Goal: Information Seeking & Learning: Learn about a topic

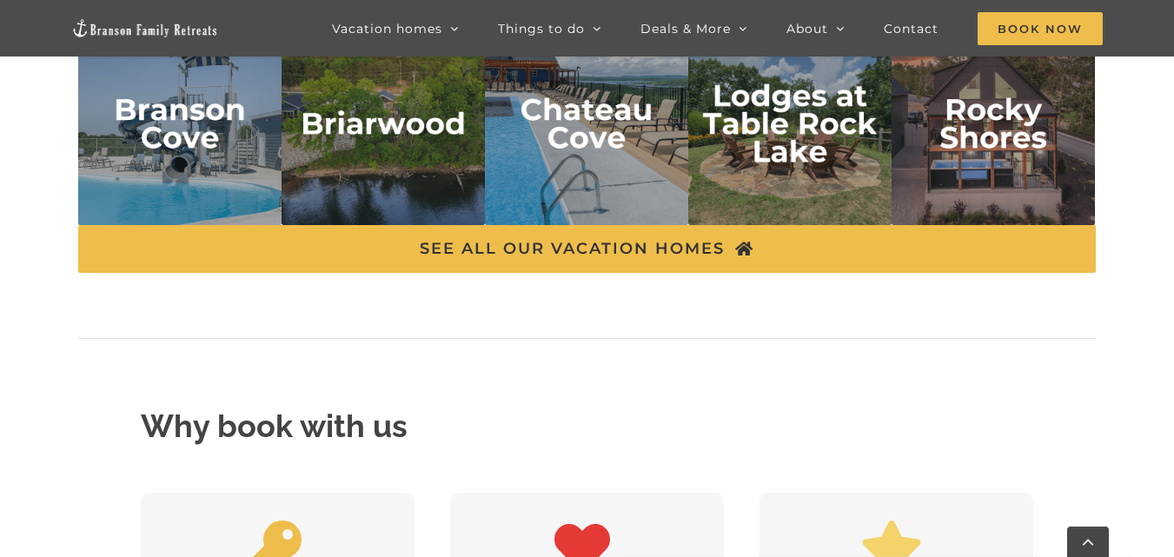
scroll to position [3854, 0]
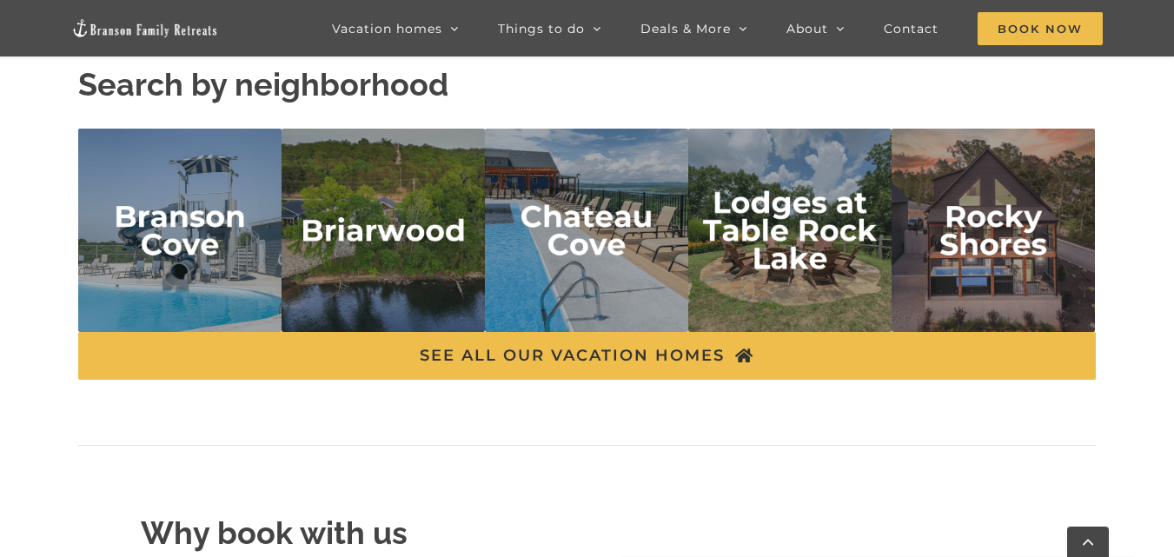
click at [231, 244] on img "branson cove" at bounding box center [179, 230] width 203 height 203
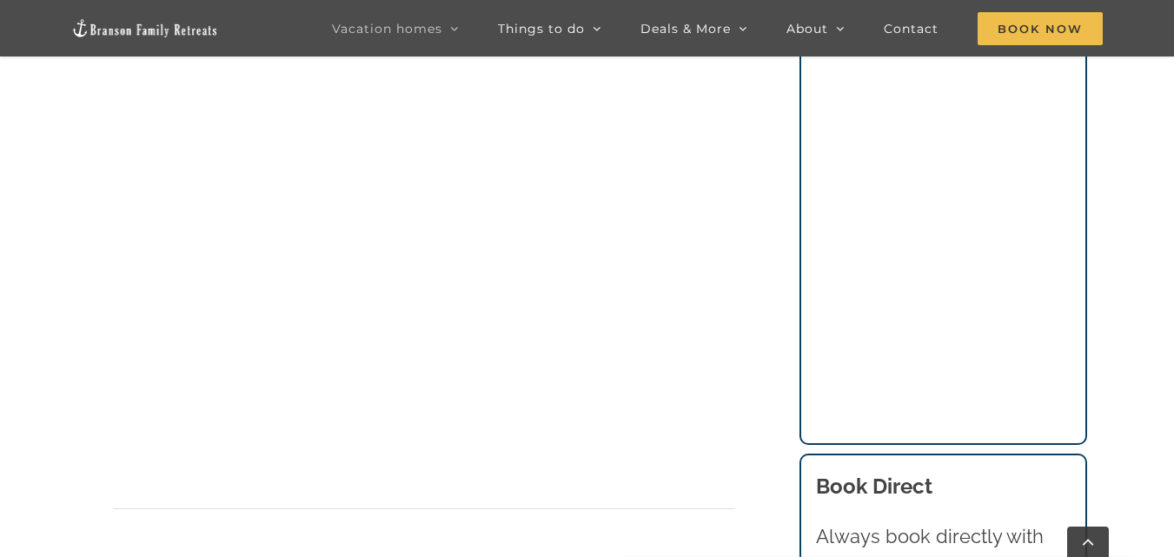
scroll to position [1328, 0]
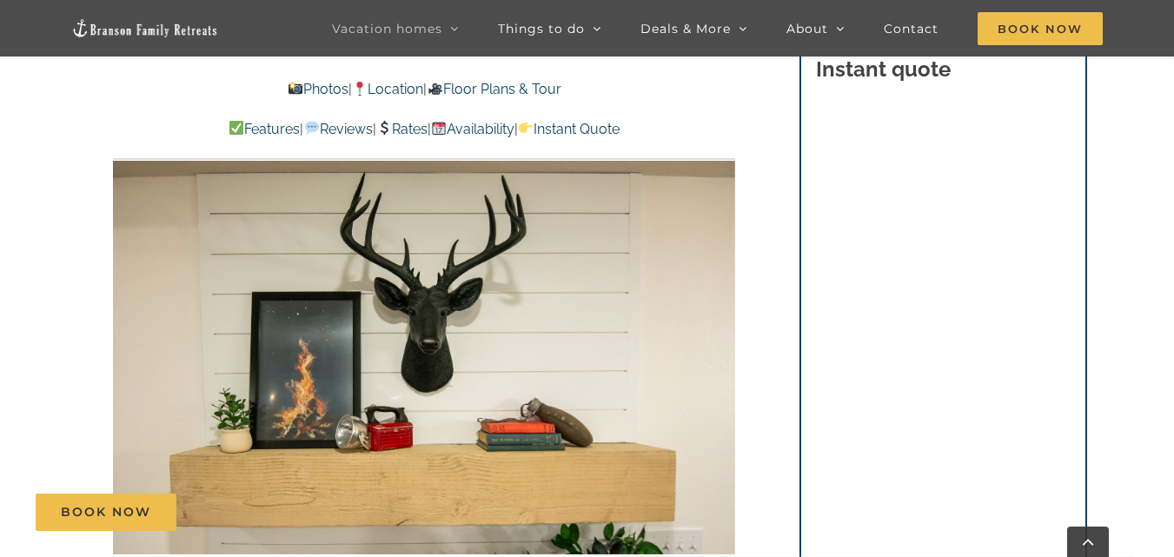
scroll to position [1242, 0]
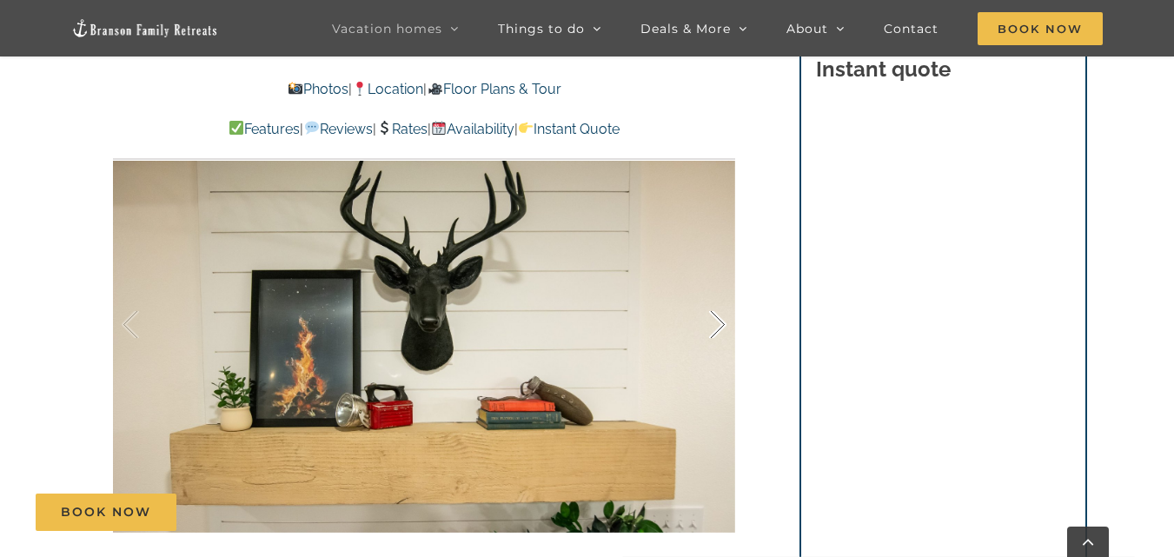
click at [713, 330] on div at bounding box center [700, 325] width 54 height 108
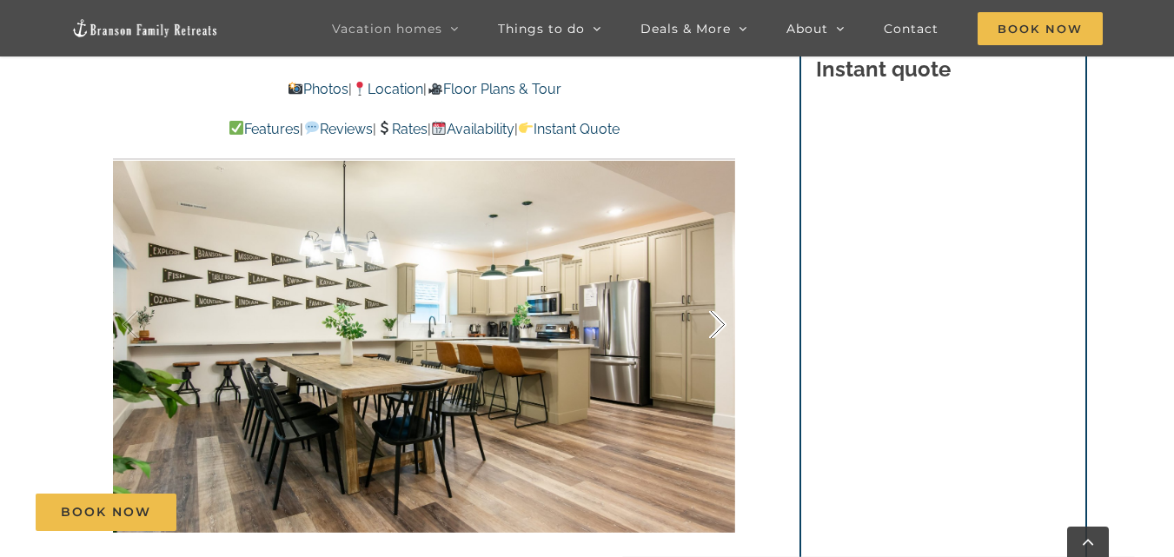
click at [718, 327] on div at bounding box center [700, 325] width 54 height 108
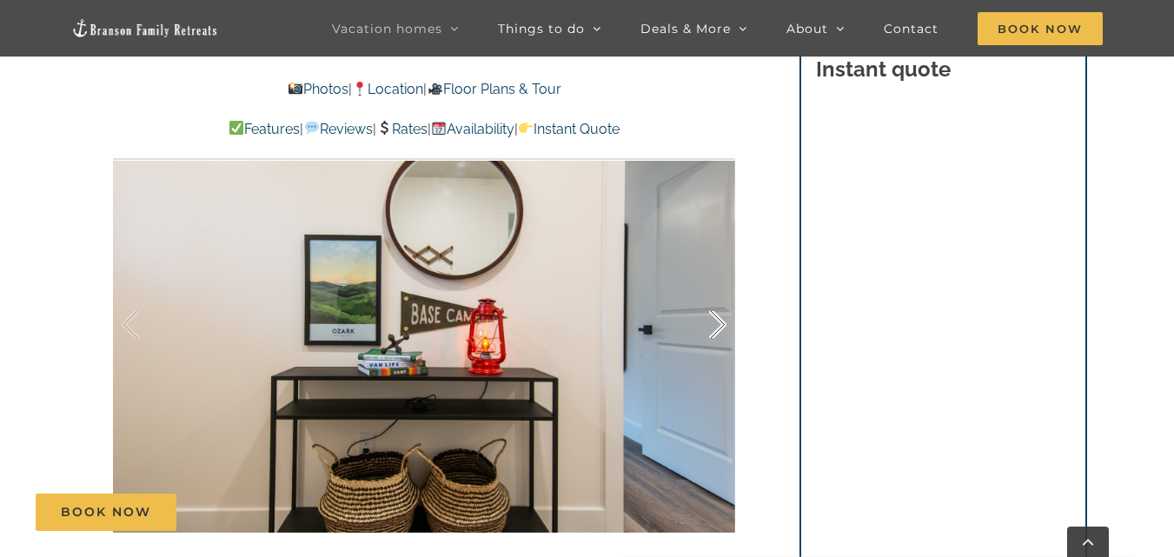
click at [718, 327] on div at bounding box center [700, 325] width 54 height 108
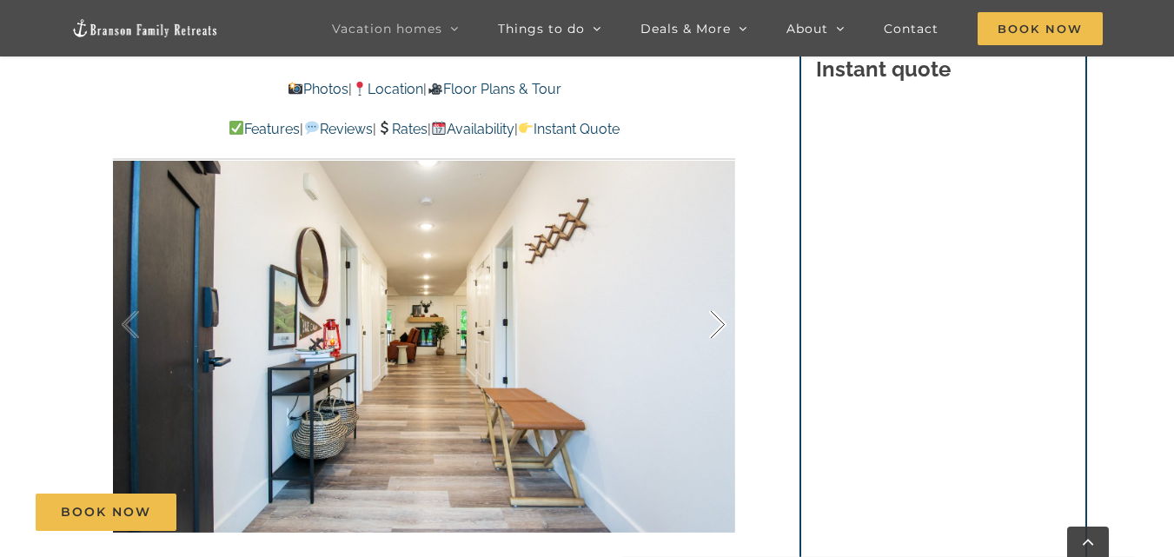
click at [718, 327] on div at bounding box center [700, 325] width 54 height 108
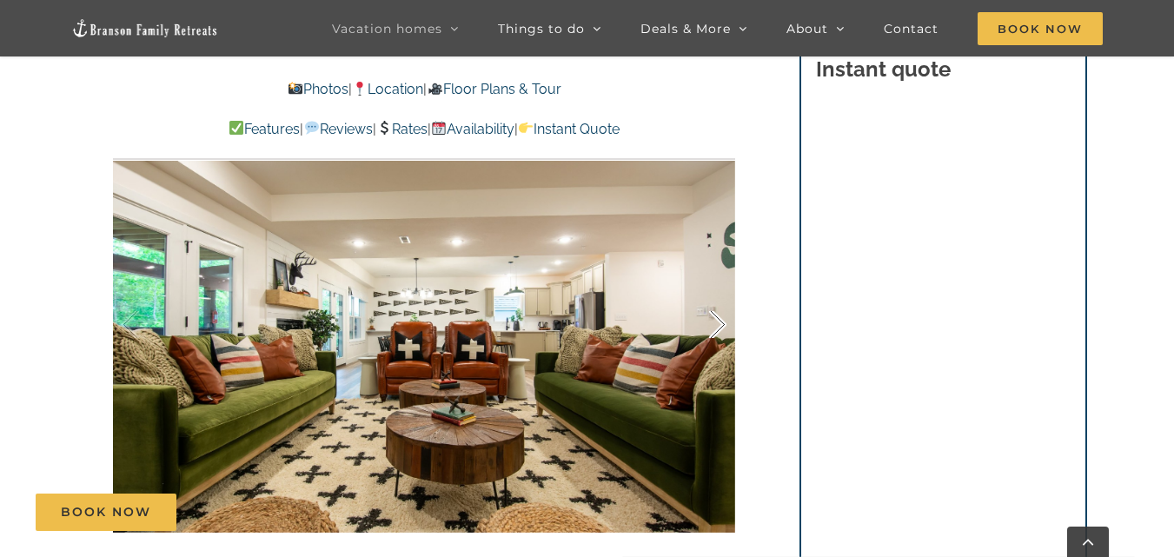
click at [718, 327] on div at bounding box center [700, 325] width 54 height 108
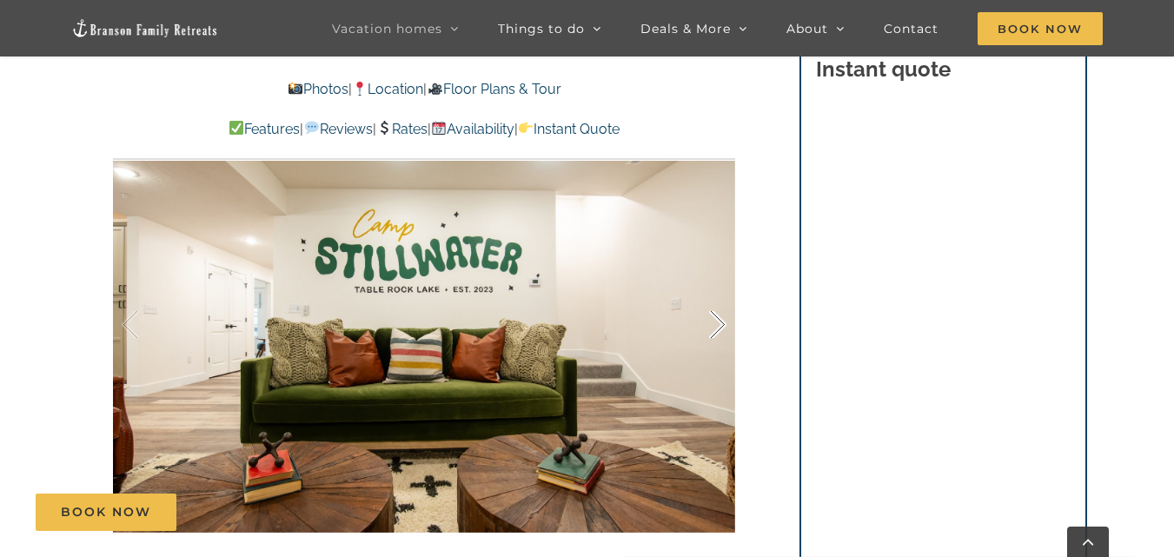
click at [718, 327] on div at bounding box center [700, 325] width 54 height 108
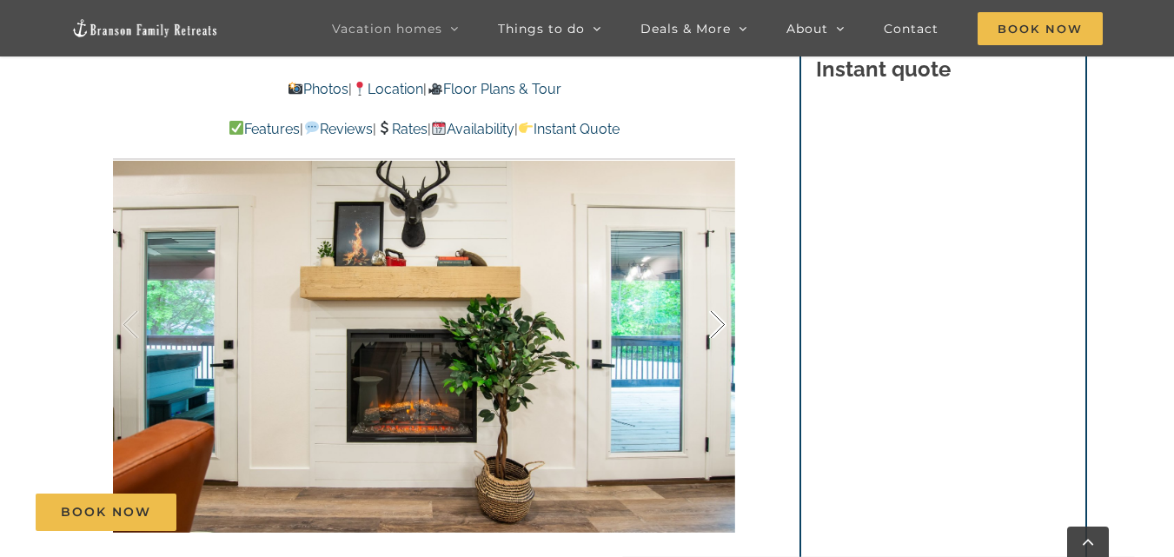
click at [718, 327] on div at bounding box center [700, 325] width 54 height 108
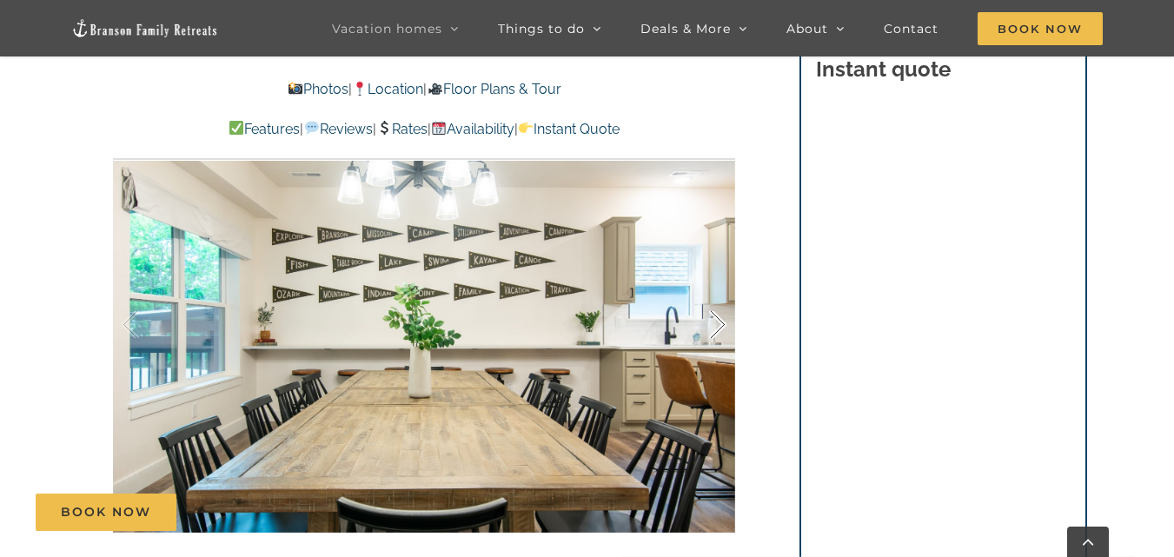
click at [720, 327] on div at bounding box center [700, 325] width 54 height 108
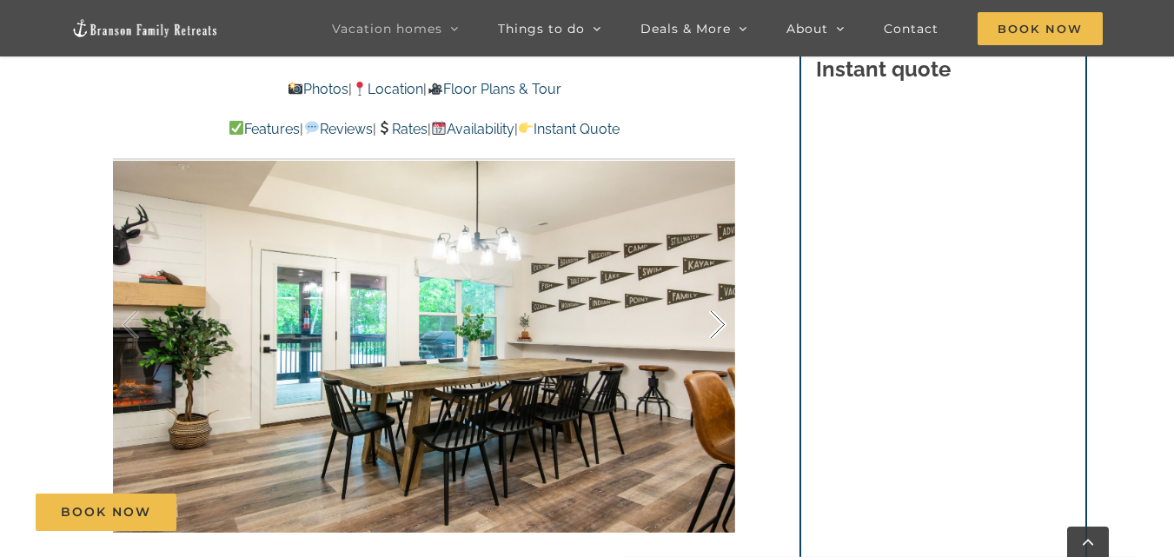
click at [720, 327] on div at bounding box center [700, 325] width 54 height 108
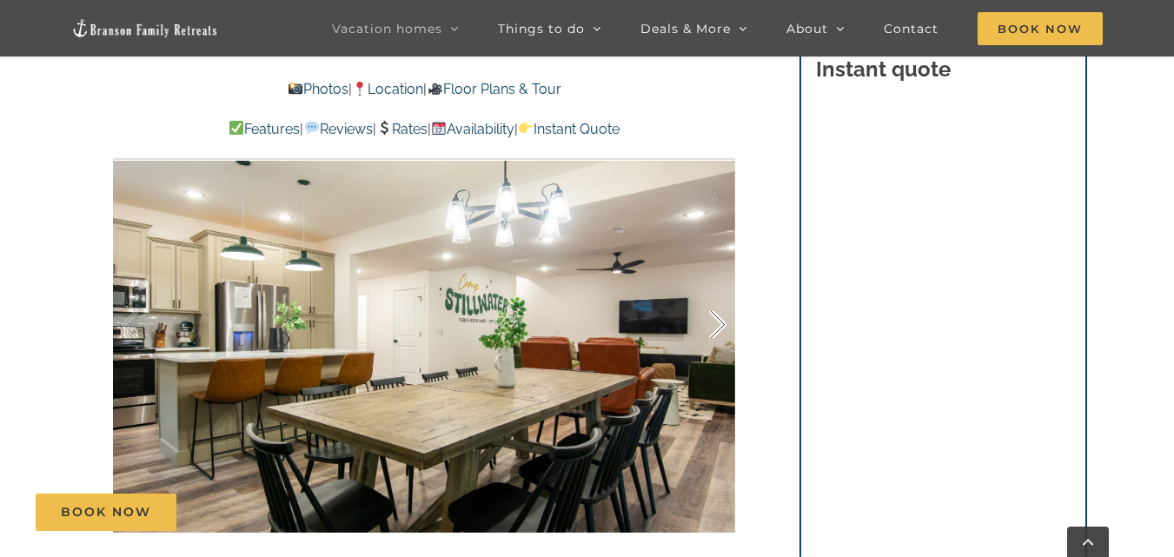
click at [720, 327] on div at bounding box center [700, 325] width 54 height 108
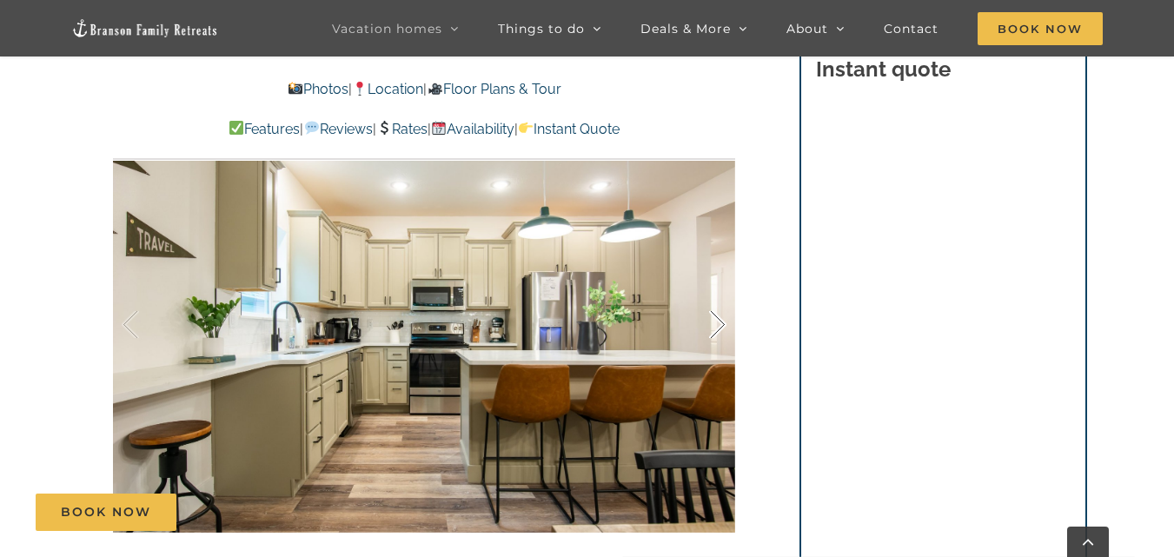
click at [720, 327] on div at bounding box center [700, 325] width 54 height 108
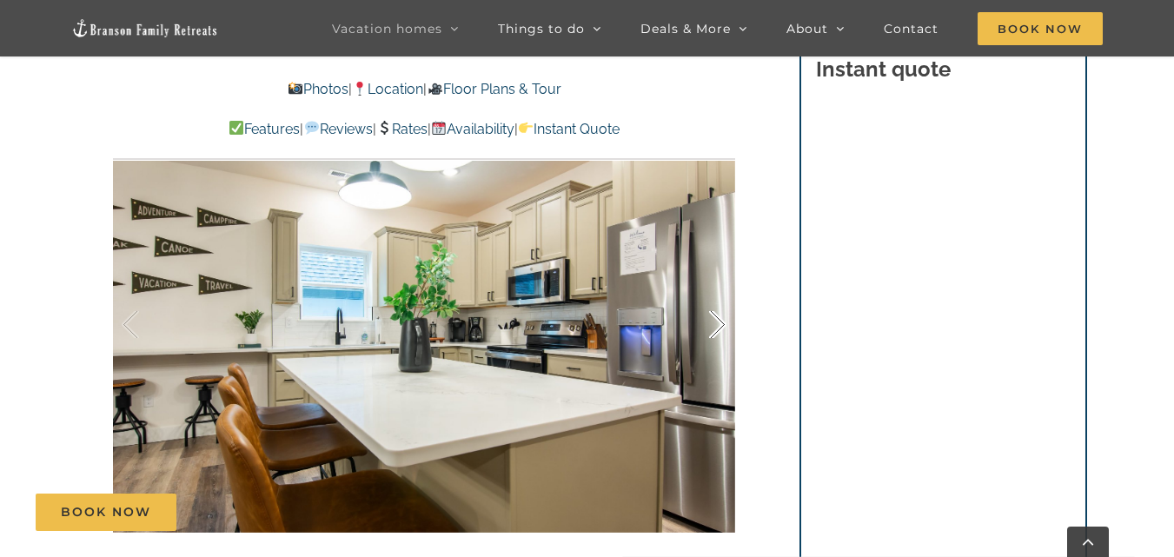
click at [720, 327] on div at bounding box center [700, 325] width 54 height 108
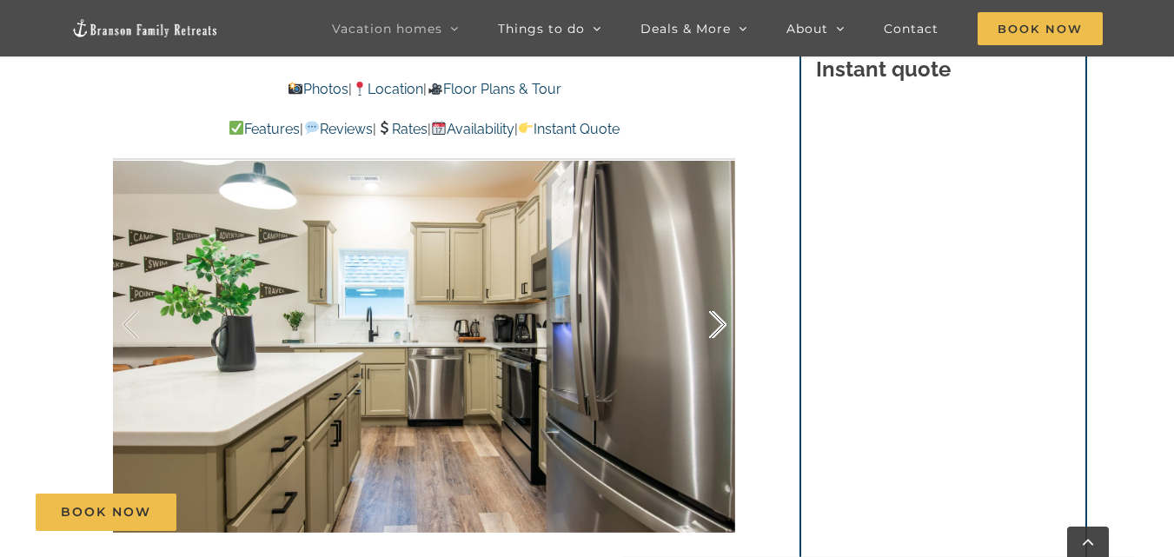
click at [720, 327] on div at bounding box center [700, 325] width 54 height 108
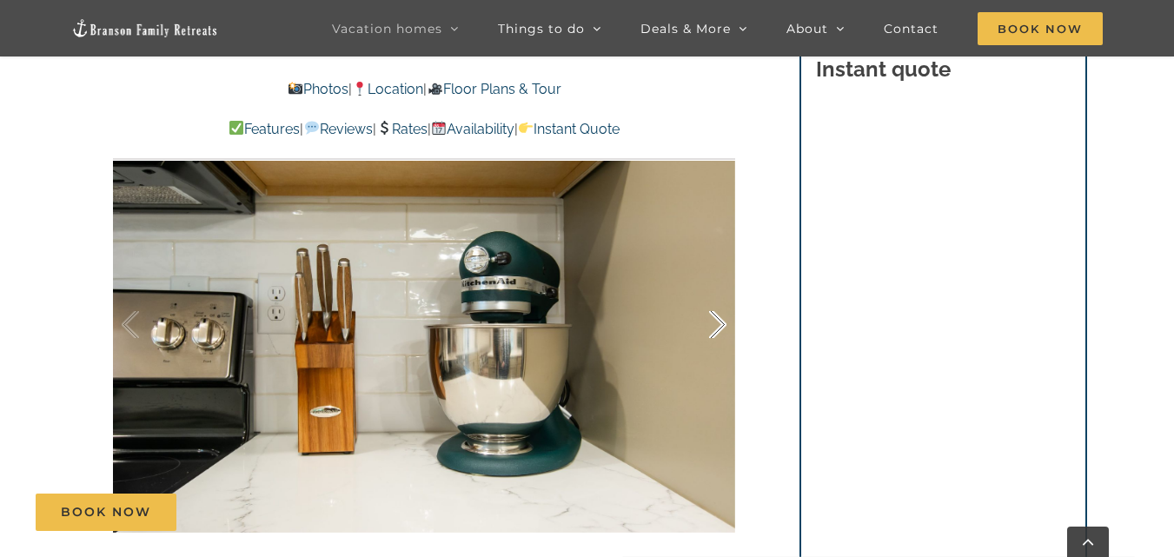
click at [720, 327] on div at bounding box center [700, 325] width 54 height 108
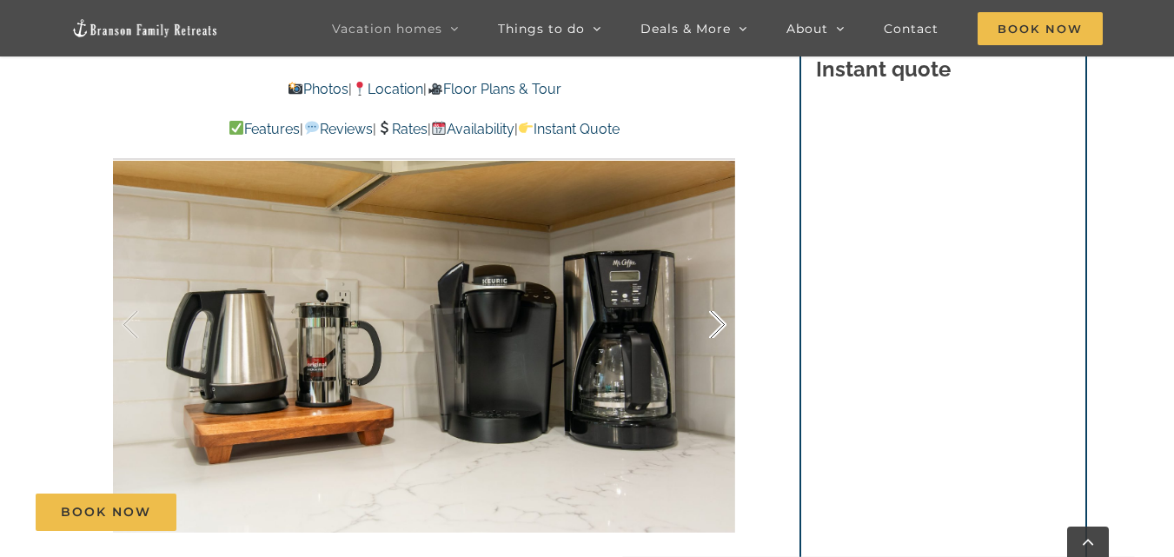
click at [720, 327] on div at bounding box center [700, 325] width 54 height 108
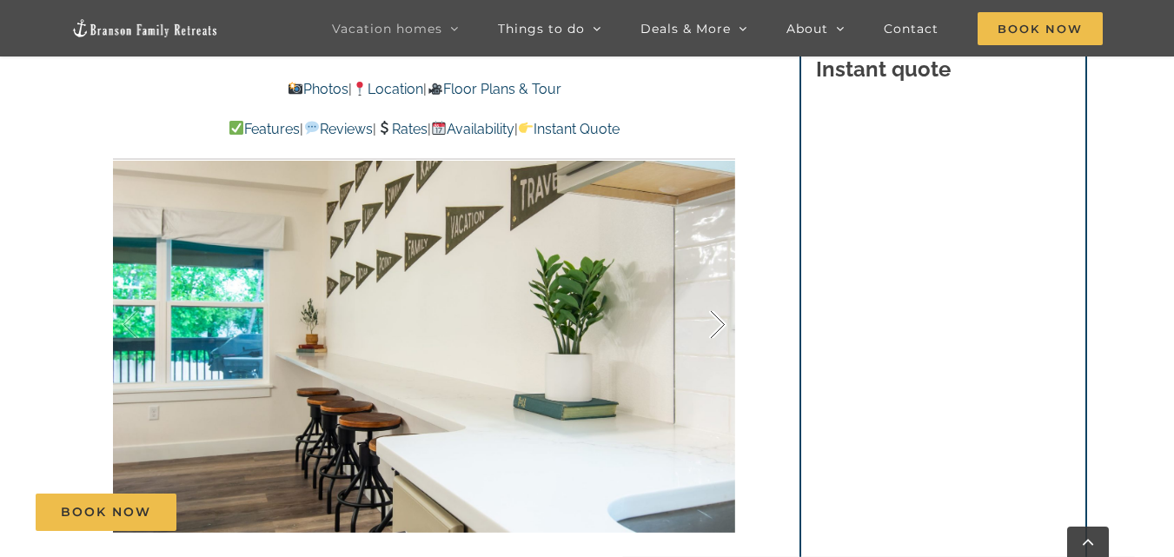
click at [720, 327] on div at bounding box center [700, 325] width 54 height 108
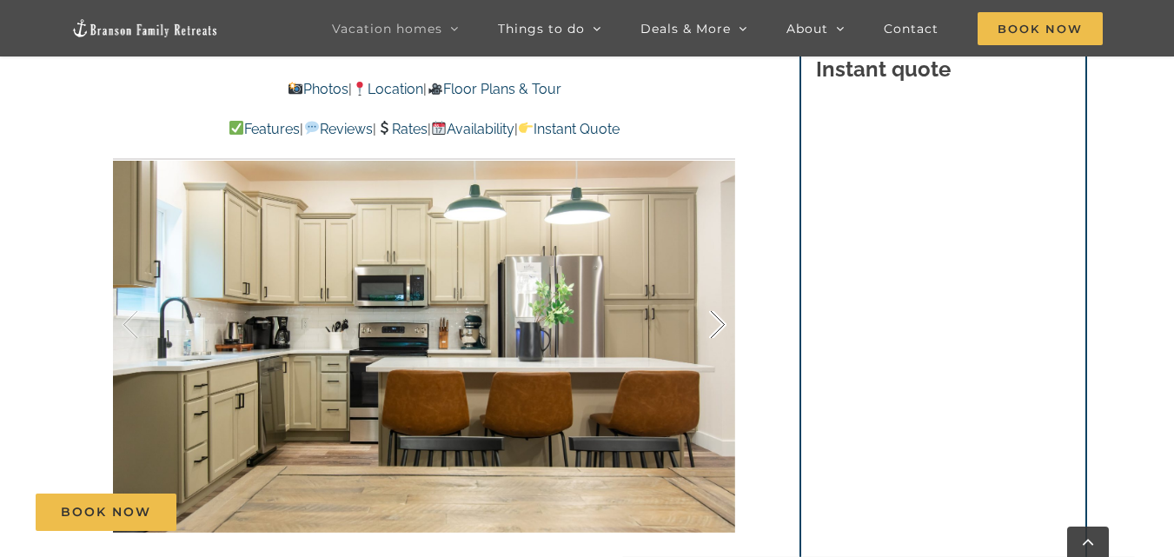
click at [715, 323] on div at bounding box center [700, 325] width 54 height 108
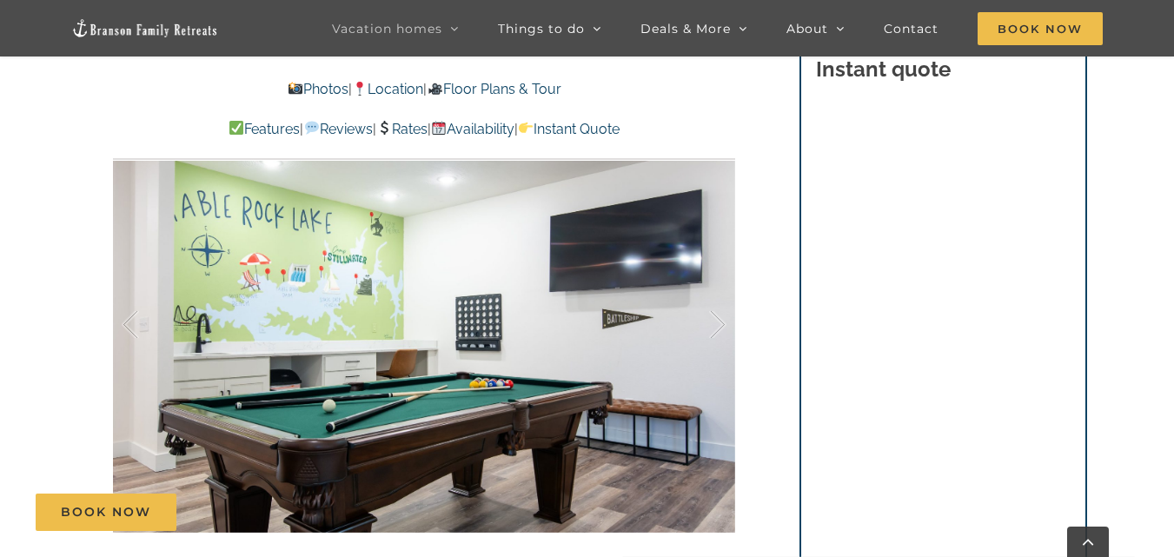
click at [721, 324] on div at bounding box center [700, 325] width 54 height 108
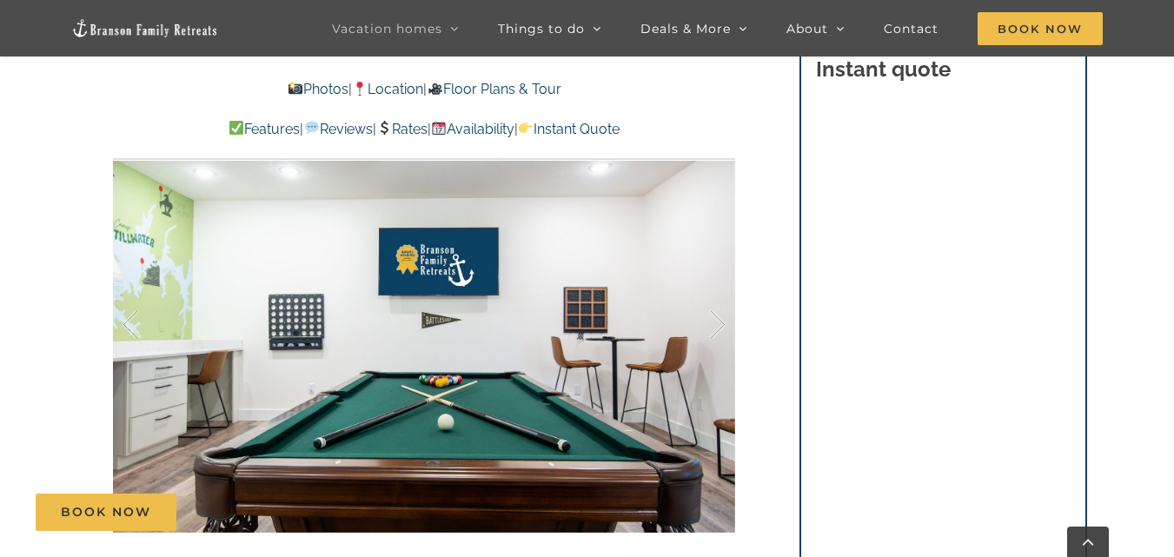
click at [721, 324] on div at bounding box center [700, 325] width 54 height 108
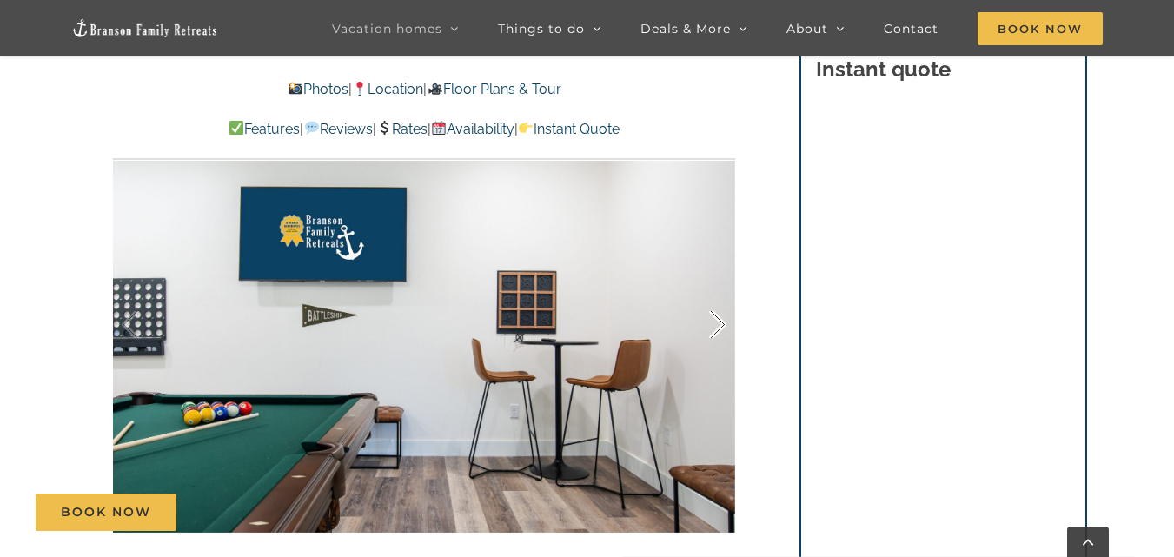
click at [720, 332] on div at bounding box center [700, 325] width 54 height 108
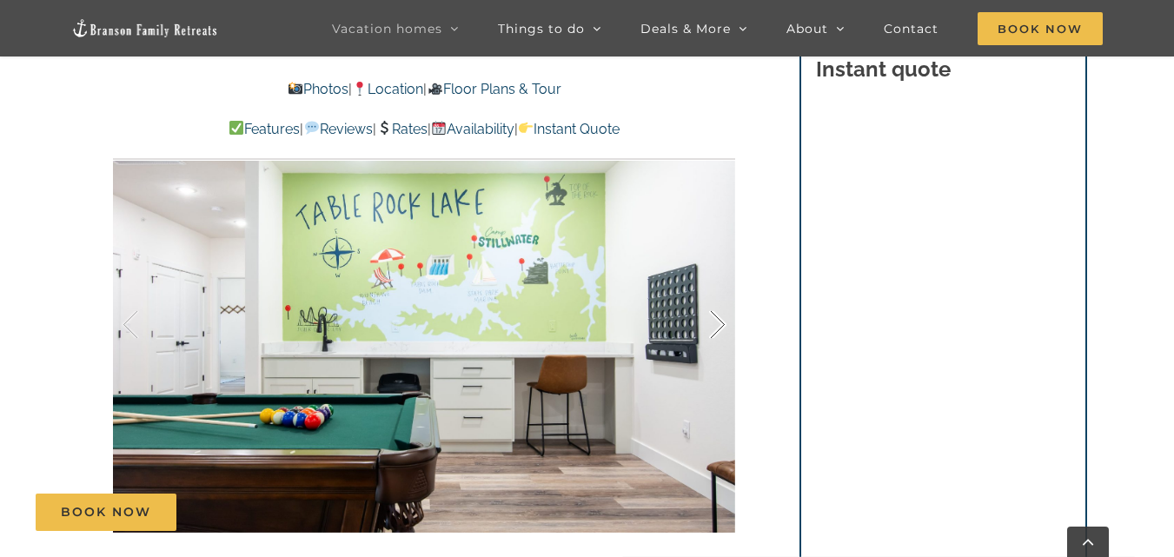
click at [720, 332] on div at bounding box center [700, 325] width 54 height 108
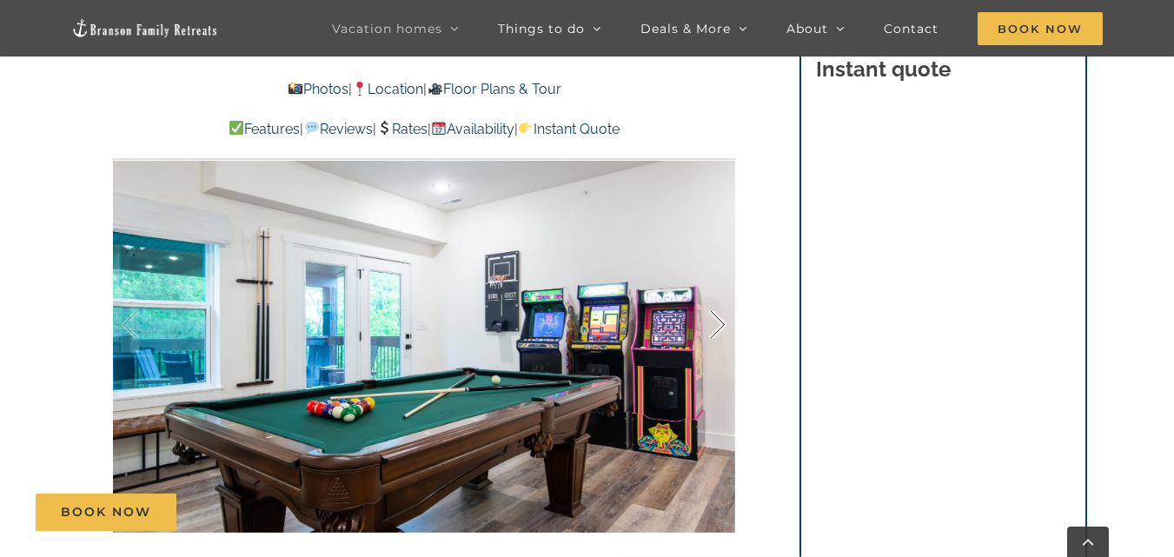
click at [717, 323] on div at bounding box center [700, 325] width 54 height 108
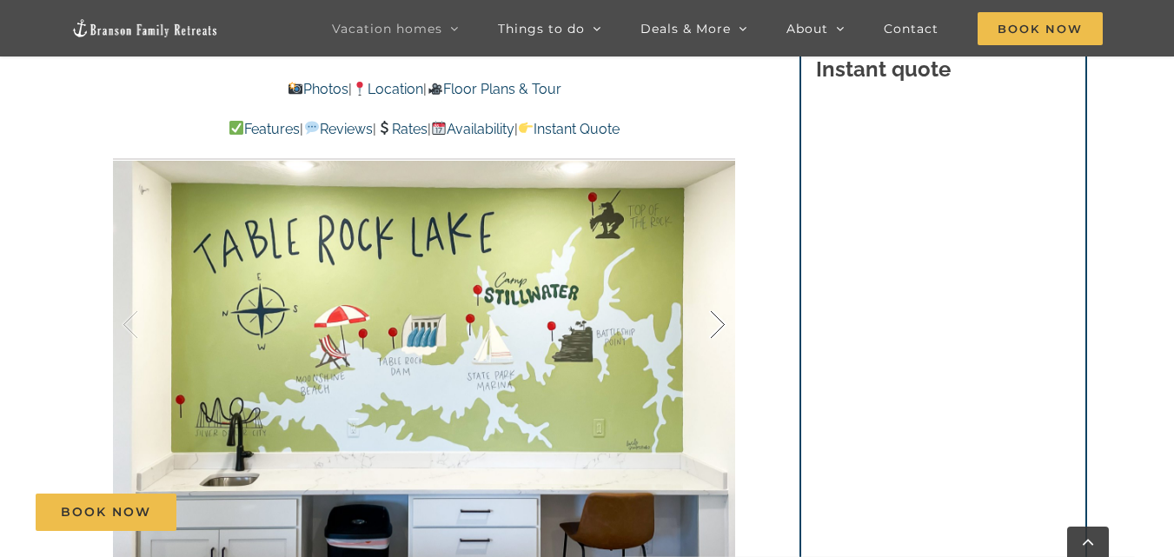
click at [723, 325] on div at bounding box center [700, 325] width 54 height 108
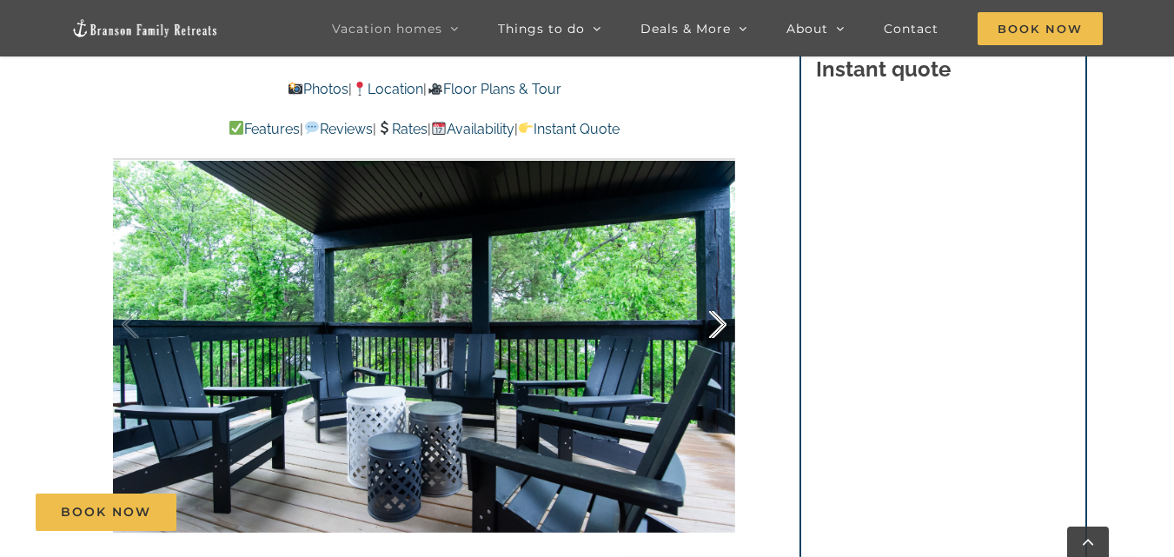
click at [723, 325] on div at bounding box center [700, 325] width 54 height 108
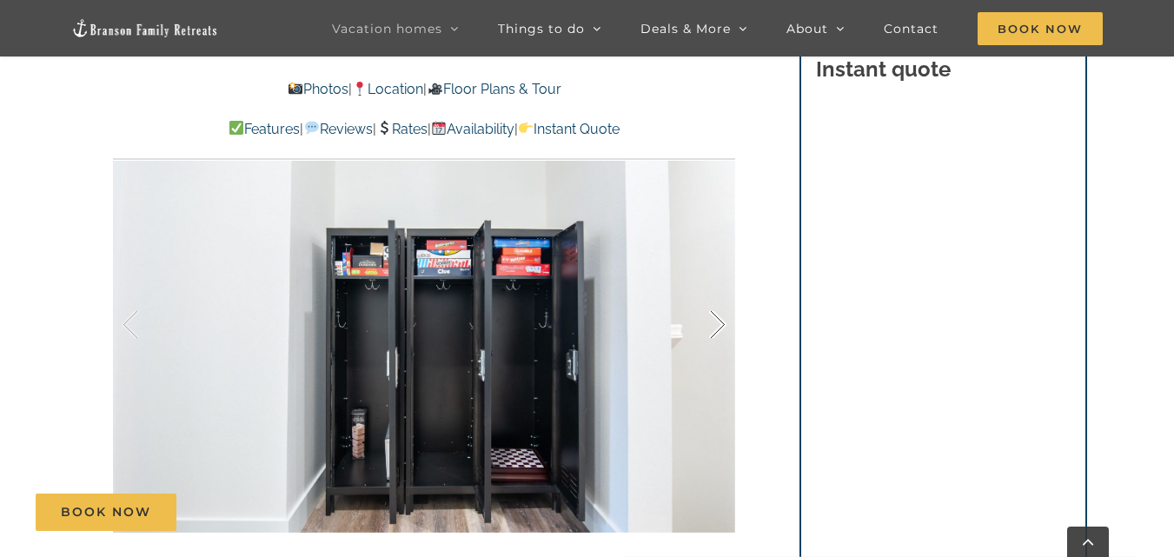
click at [716, 323] on div at bounding box center [700, 325] width 54 height 108
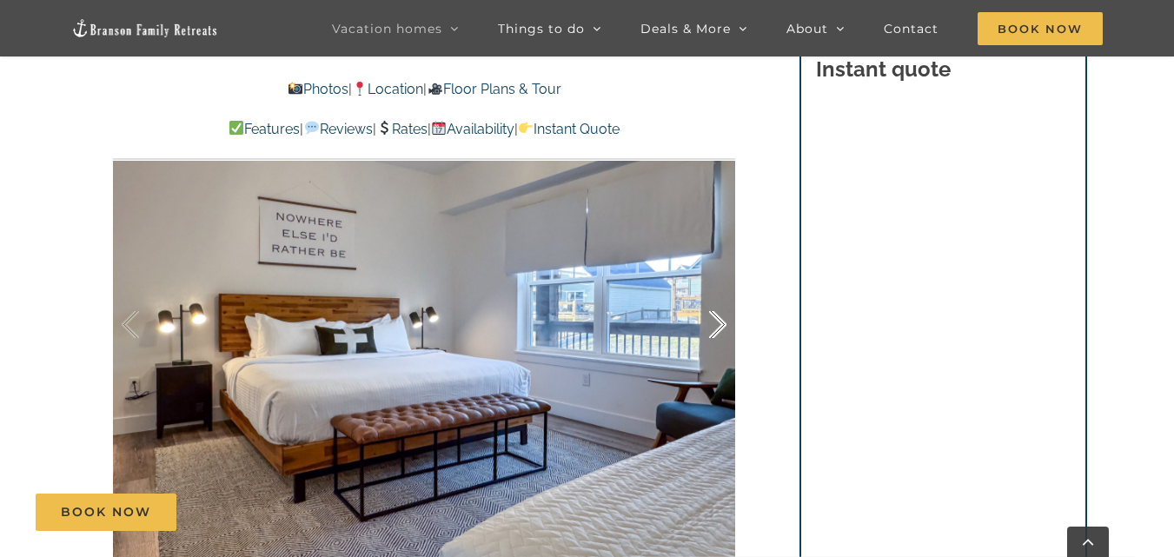
click at [718, 324] on div at bounding box center [700, 325] width 54 height 108
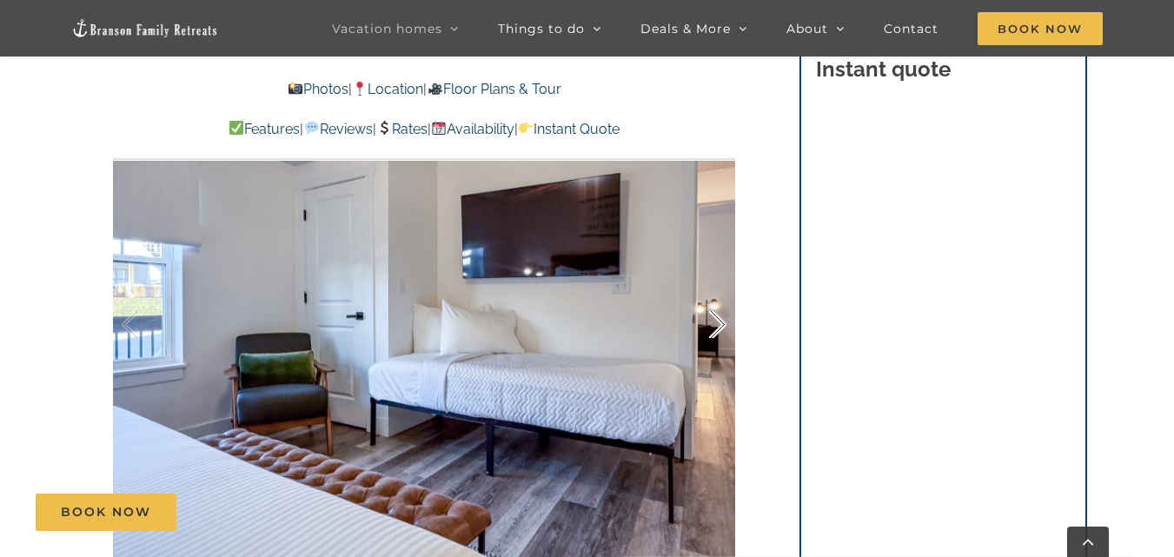
click at [718, 324] on div at bounding box center [700, 325] width 54 height 108
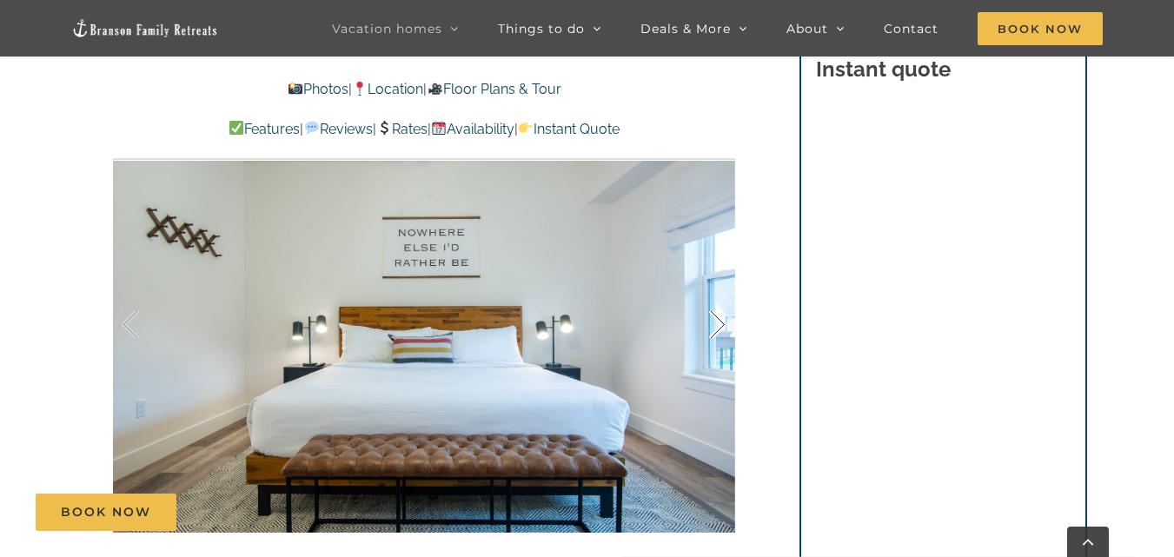
click at [718, 324] on div at bounding box center [700, 325] width 54 height 108
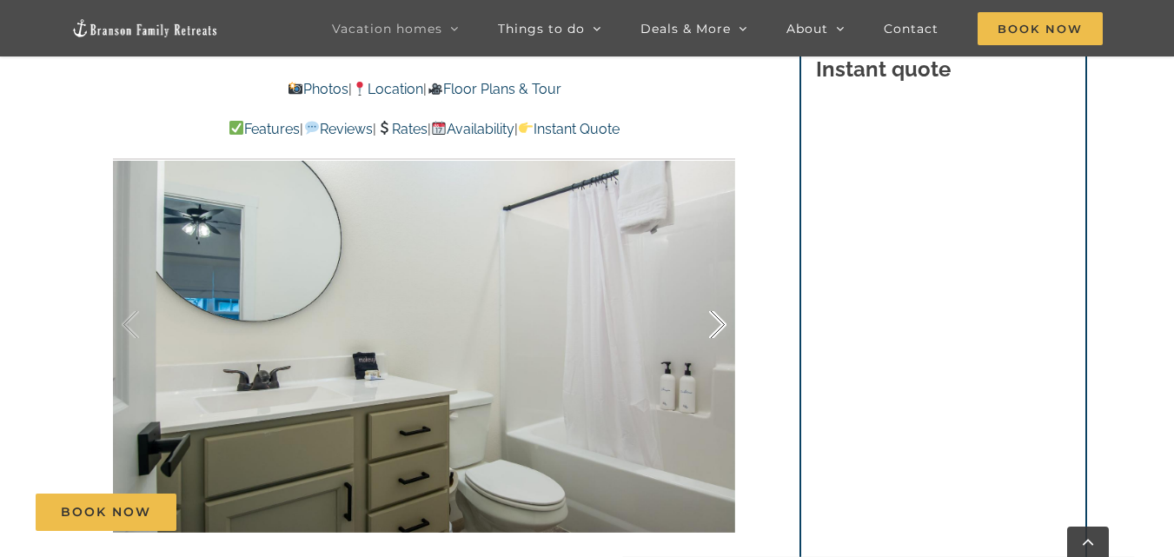
click at [718, 324] on div at bounding box center [700, 325] width 54 height 108
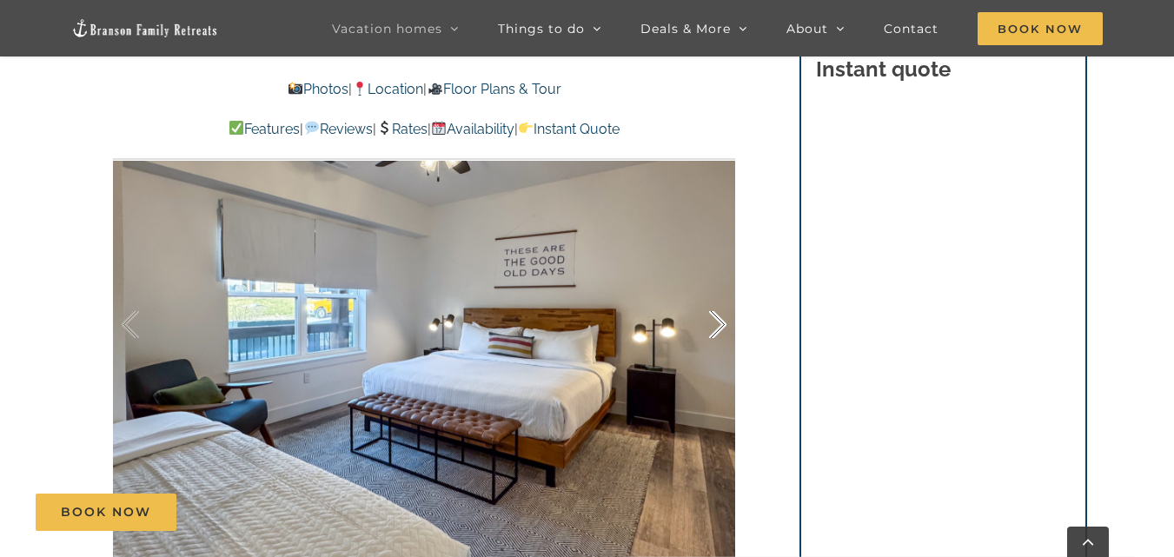
click at [718, 324] on div at bounding box center [700, 325] width 54 height 108
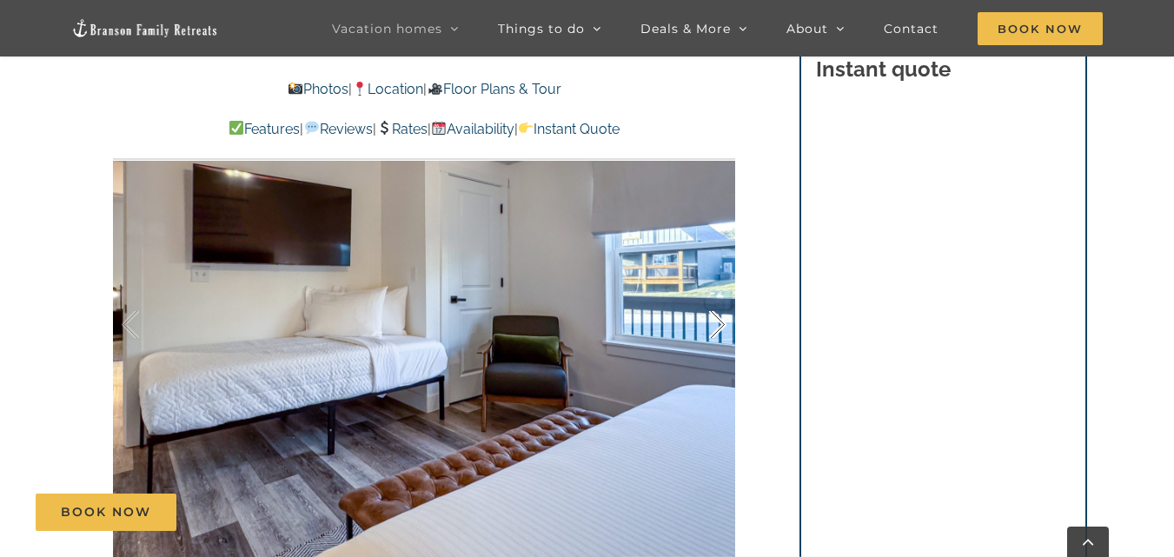
click at [718, 324] on div at bounding box center [700, 325] width 54 height 108
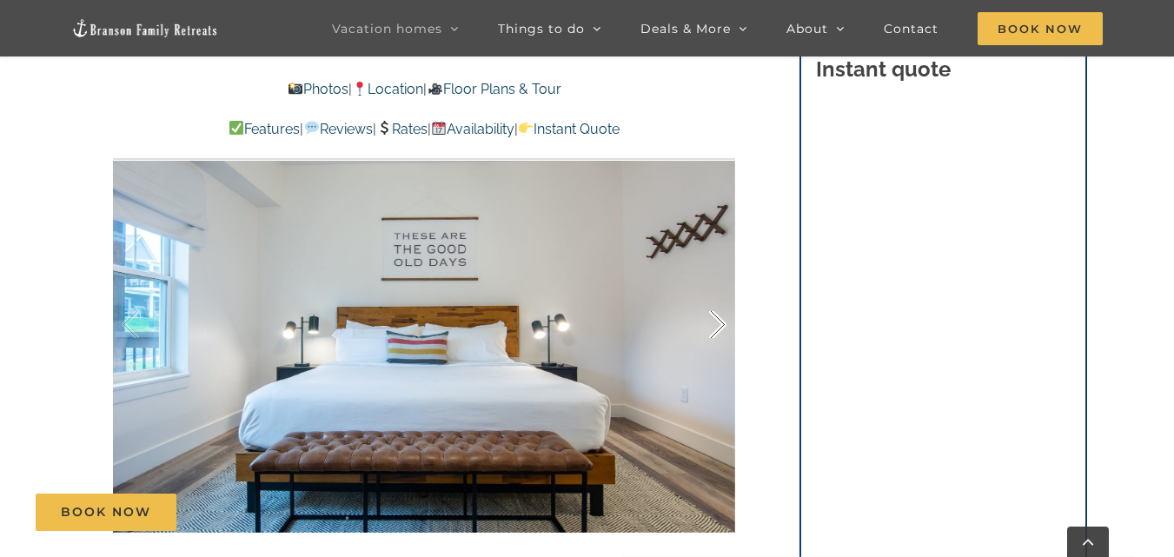
click at [718, 324] on div at bounding box center [700, 325] width 54 height 108
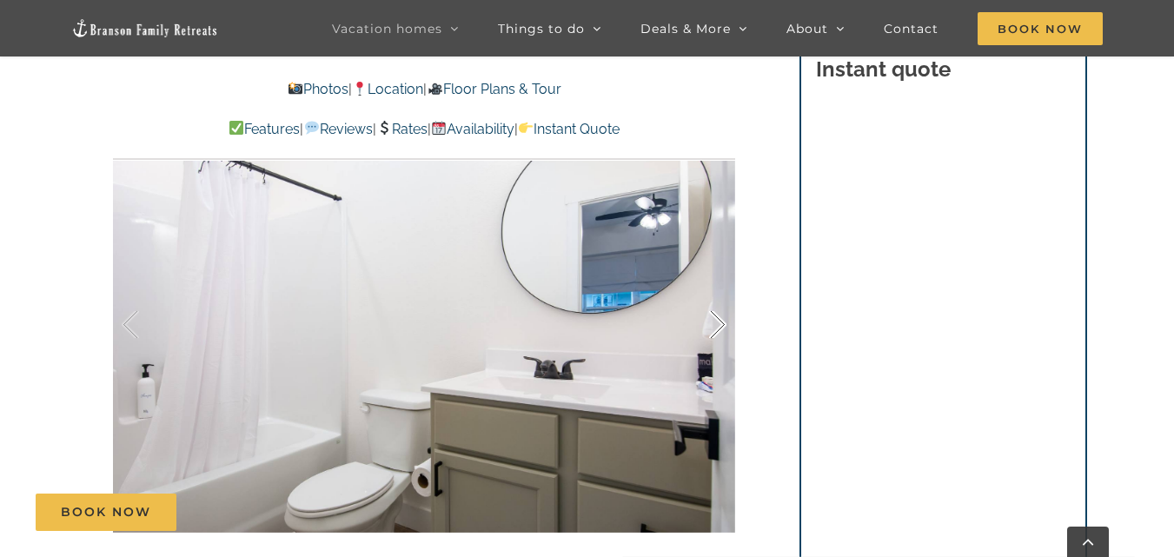
click at [718, 324] on div at bounding box center [700, 325] width 54 height 108
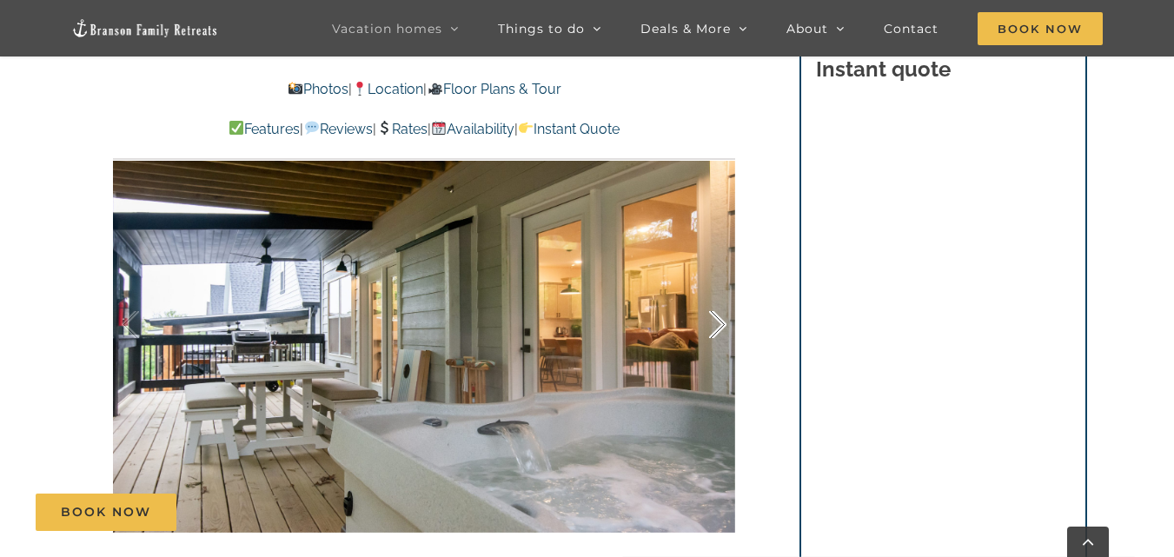
click at [718, 324] on div at bounding box center [700, 325] width 54 height 108
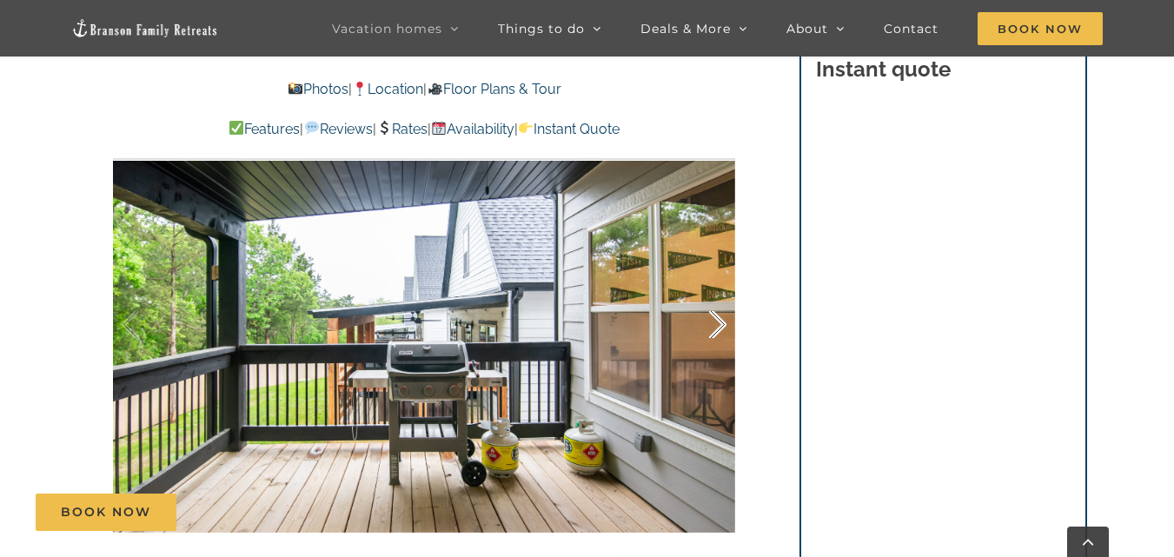
click at [718, 324] on div at bounding box center [700, 325] width 54 height 108
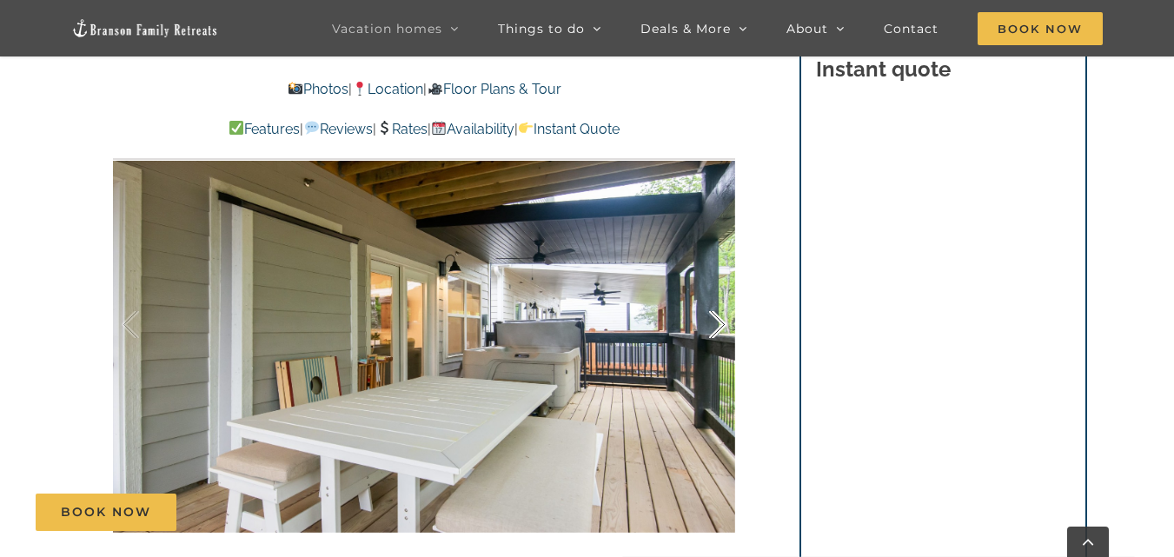
click at [718, 324] on div at bounding box center [700, 325] width 54 height 108
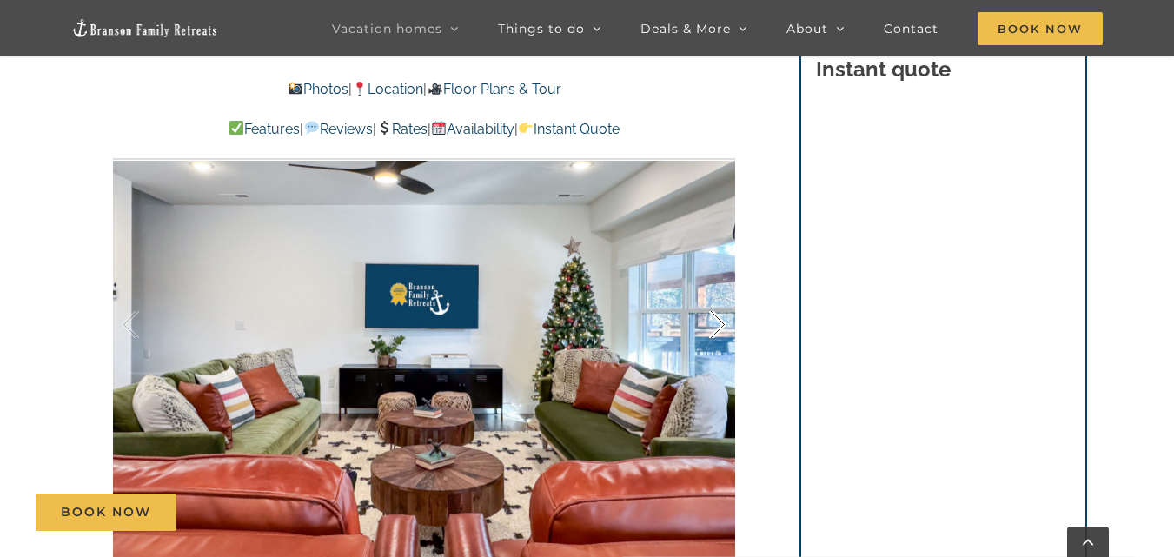
click at [715, 319] on div at bounding box center [700, 325] width 54 height 108
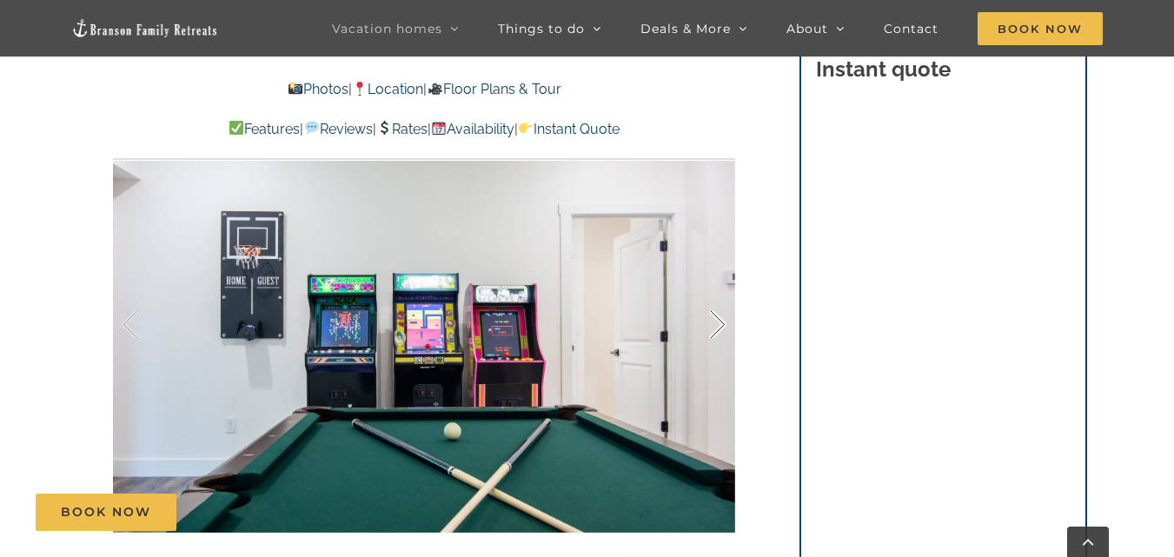
click at [716, 331] on div at bounding box center [700, 325] width 54 height 108
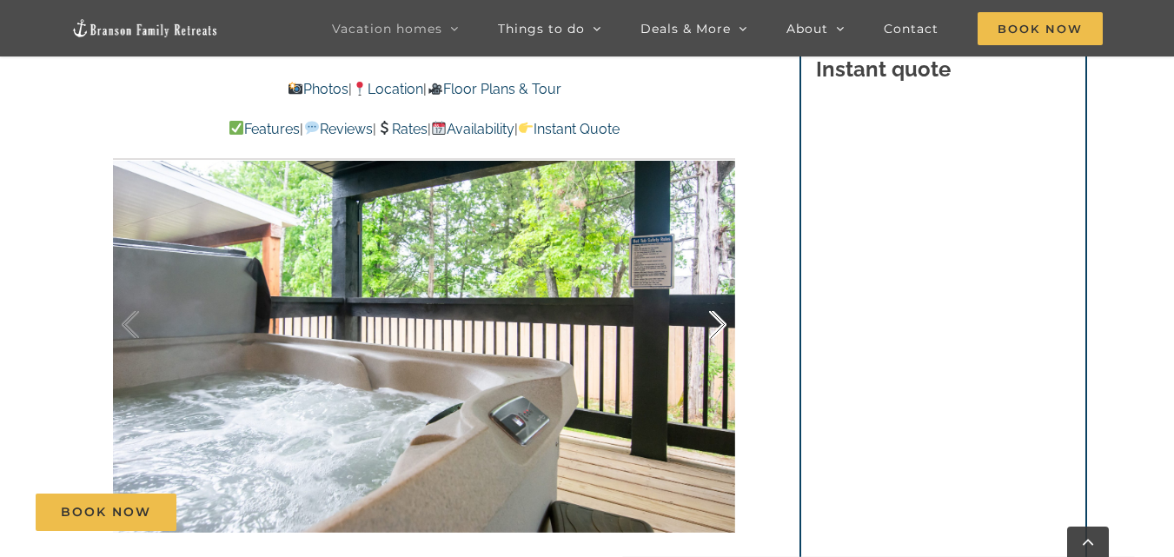
click at [716, 331] on div at bounding box center [700, 325] width 54 height 108
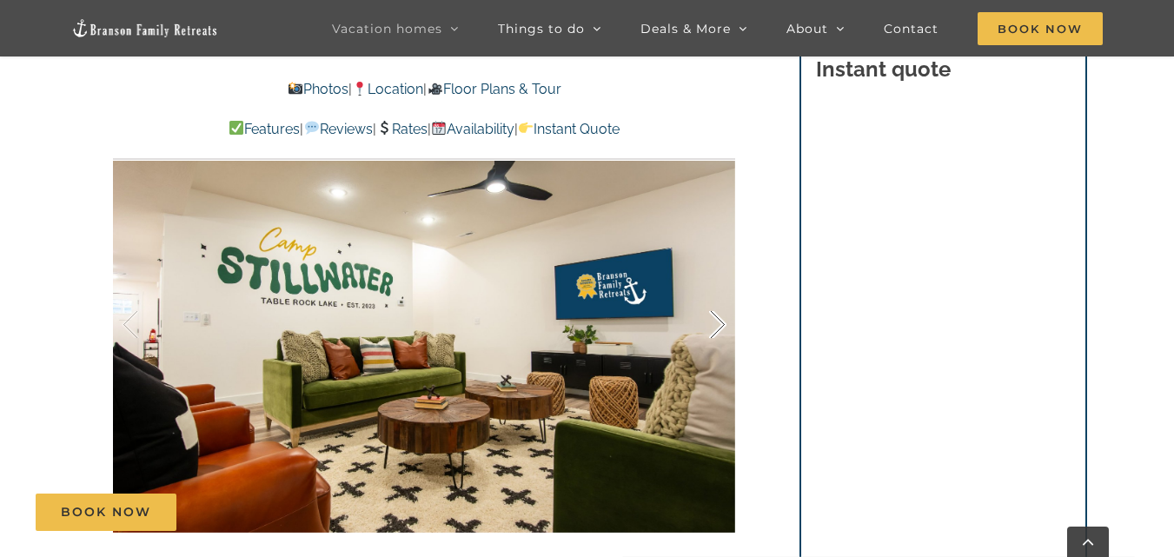
click at [716, 331] on div at bounding box center [700, 325] width 54 height 108
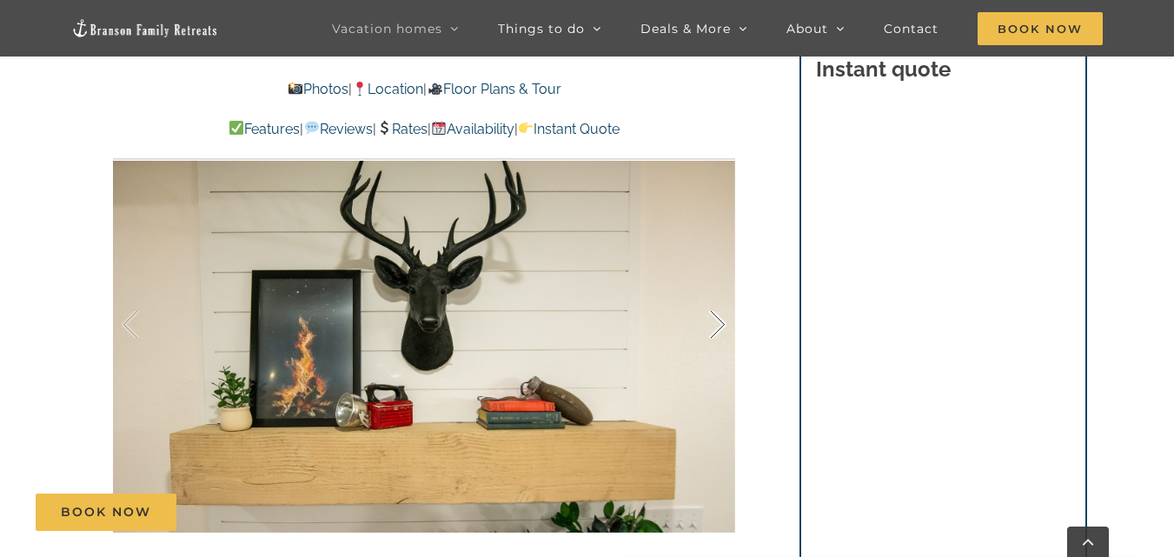
click at [716, 331] on div at bounding box center [700, 325] width 54 height 108
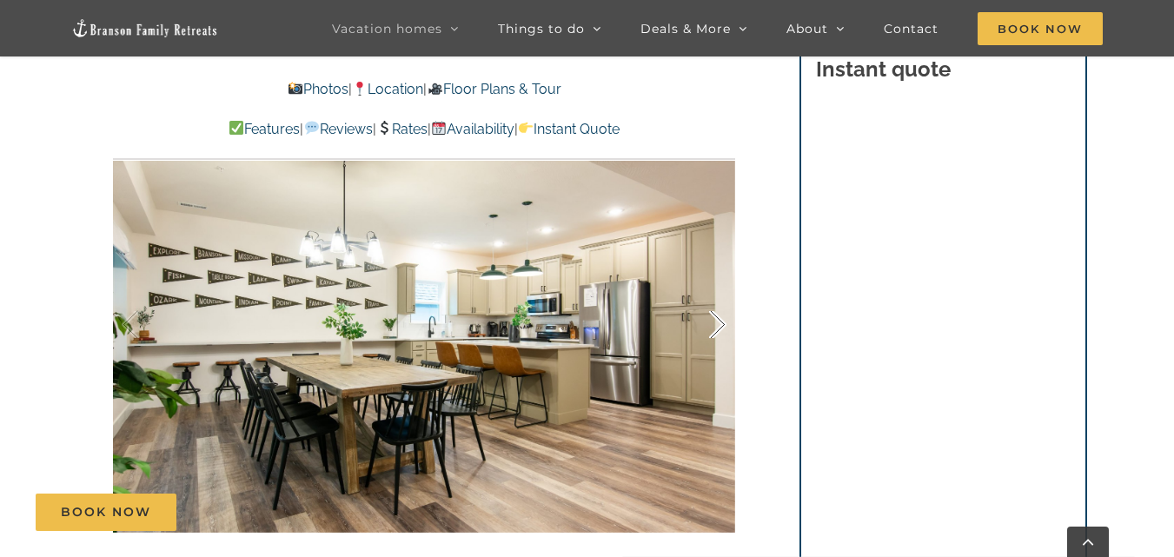
click at [716, 331] on div at bounding box center [700, 325] width 54 height 108
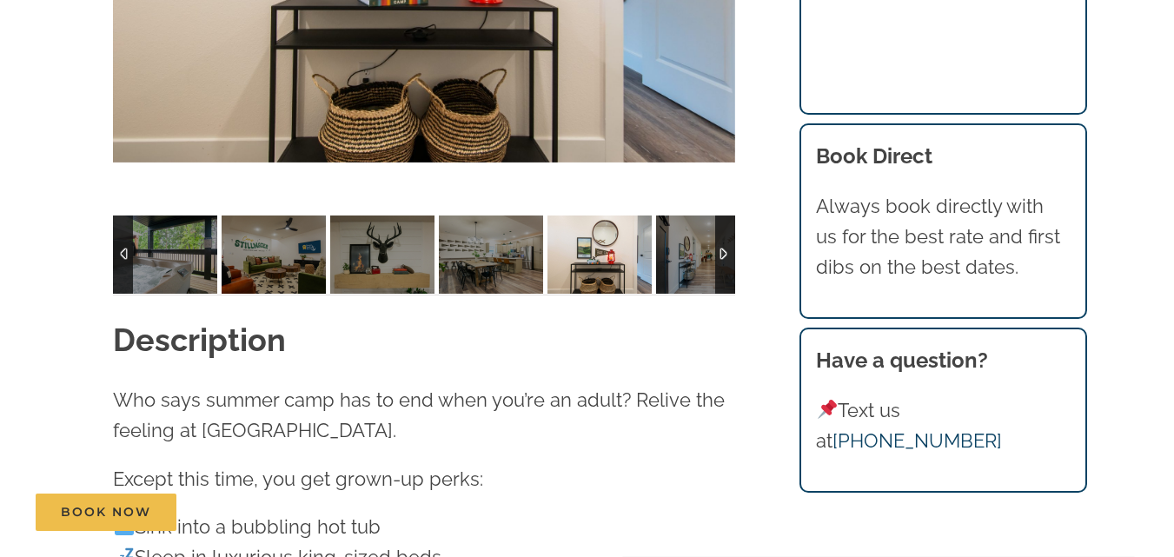
scroll to position [0, 0]
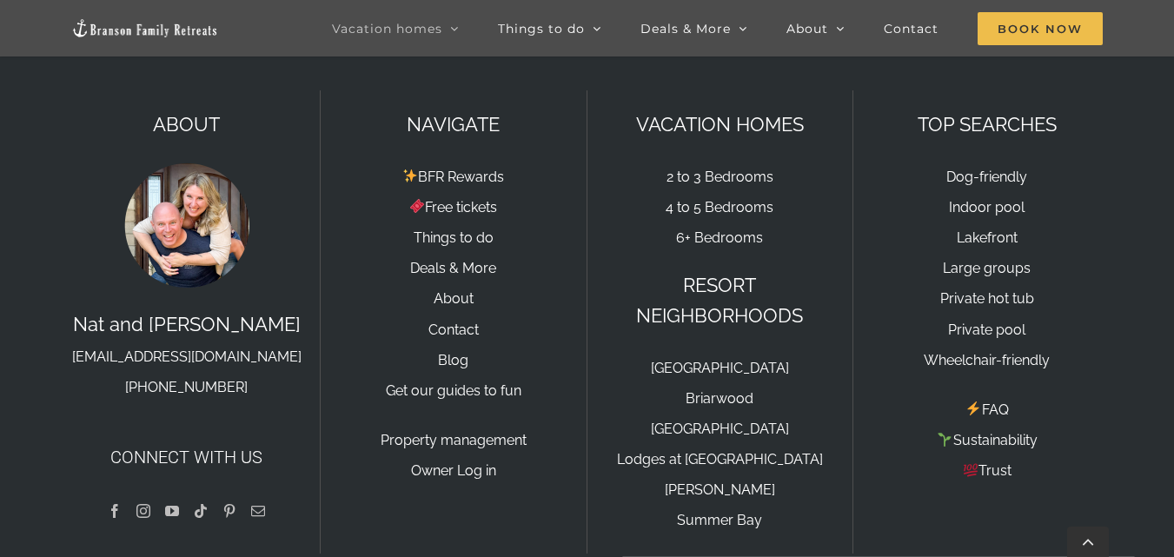
scroll to position [5535, 0]
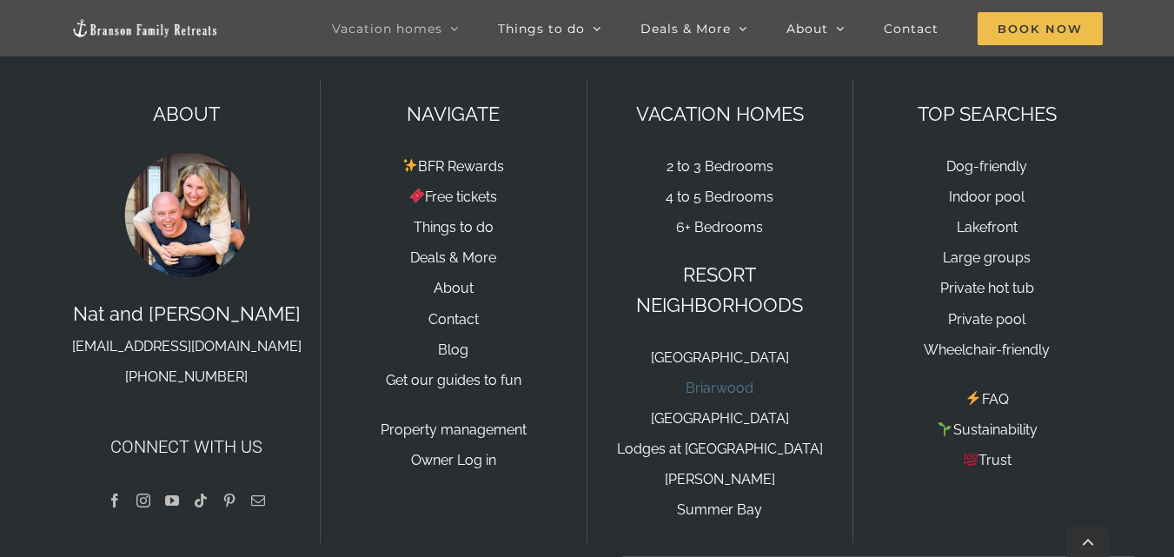
click at [740, 380] on link "Briarwood" at bounding box center [720, 388] width 68 height 17
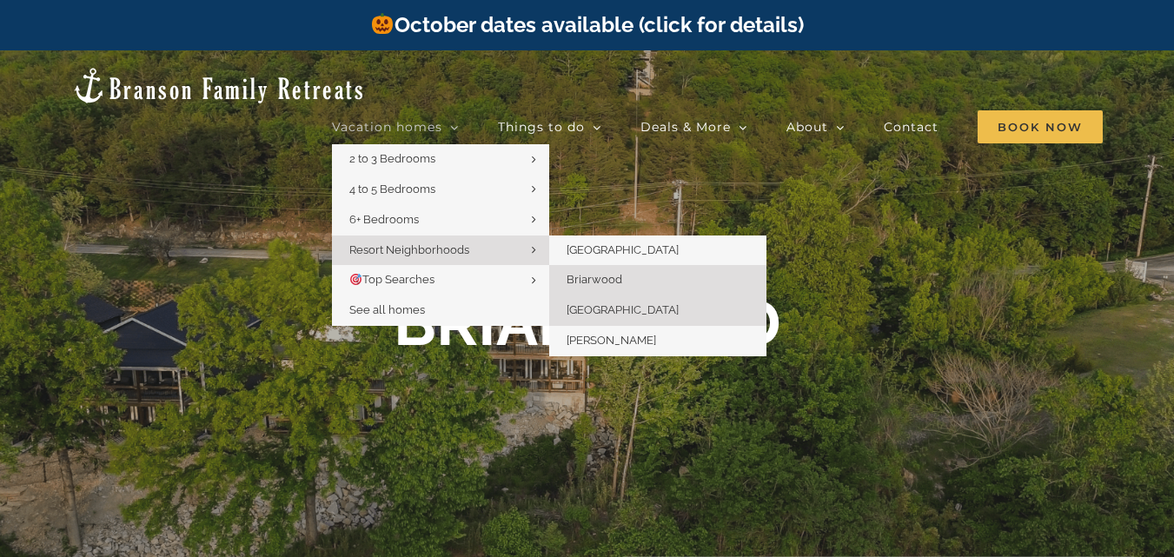
click at [606, 303] on span "[GEOGRAPHIC_DATA]" at bounding box center [623, 309] width 112 height 13
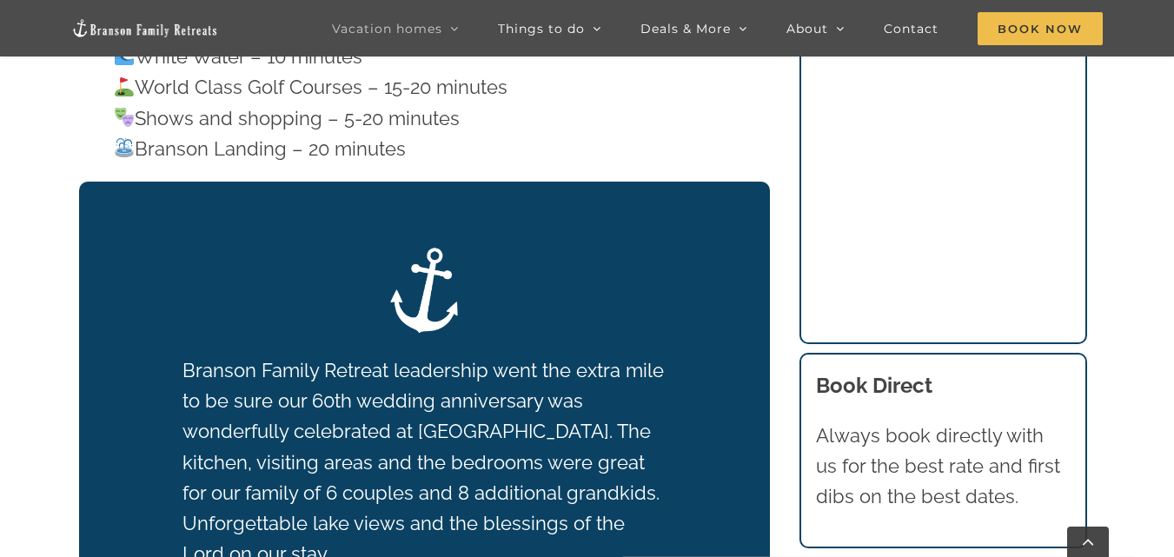
scroll to position [3854, 0]
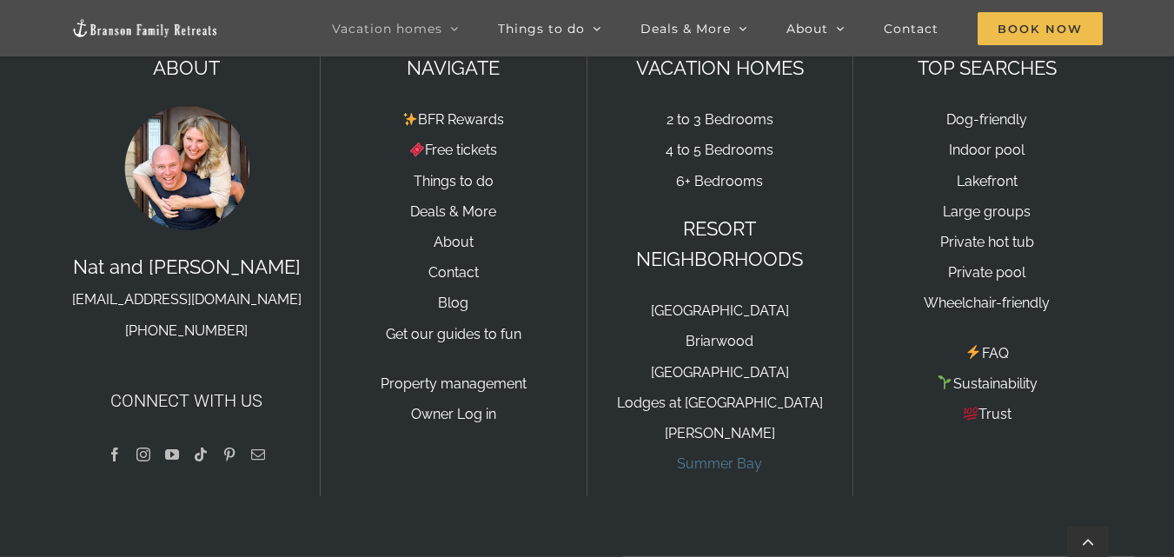
click at [745, 456] on link "Summer Bay" at bounding box center [719, 464] width 85 height 17
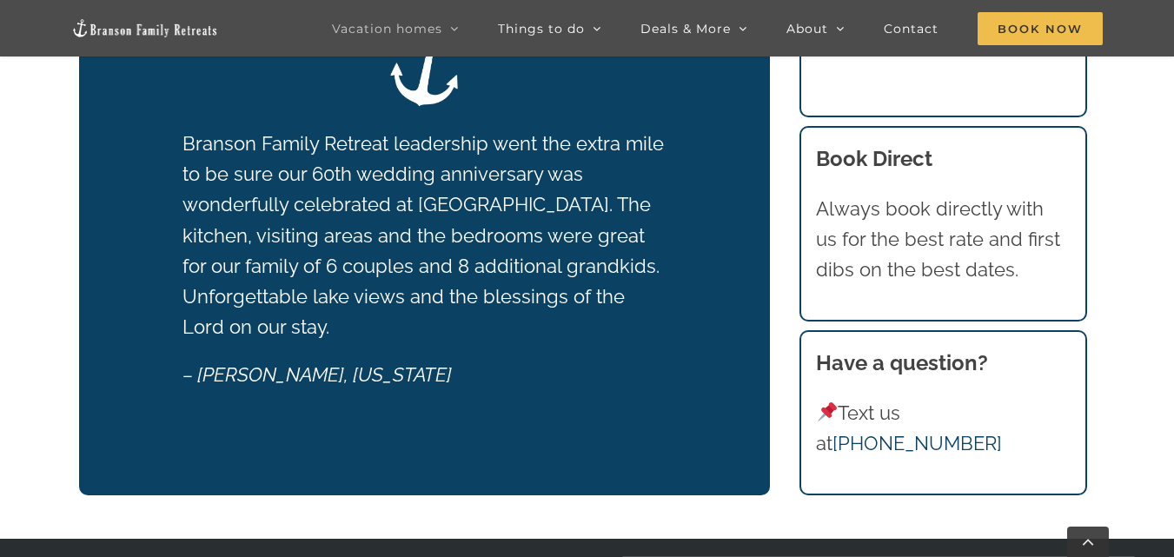
scroll to position [3869, 0]
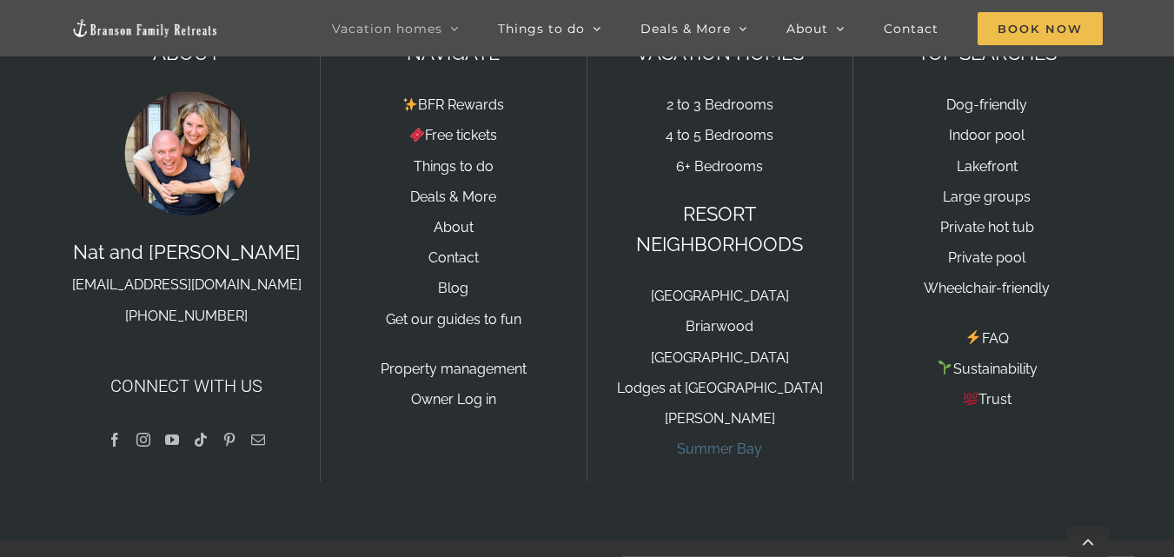
click at [737, 441] on link "Summer Bay" at bounding box center [719, 449] width 85 height 17
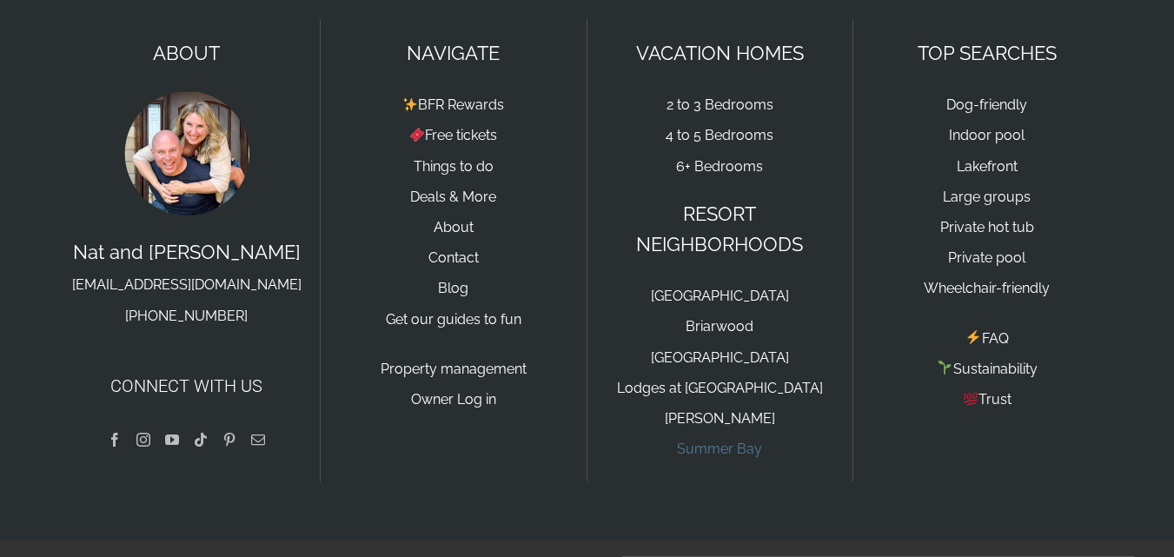
scroll to position [0, 0]
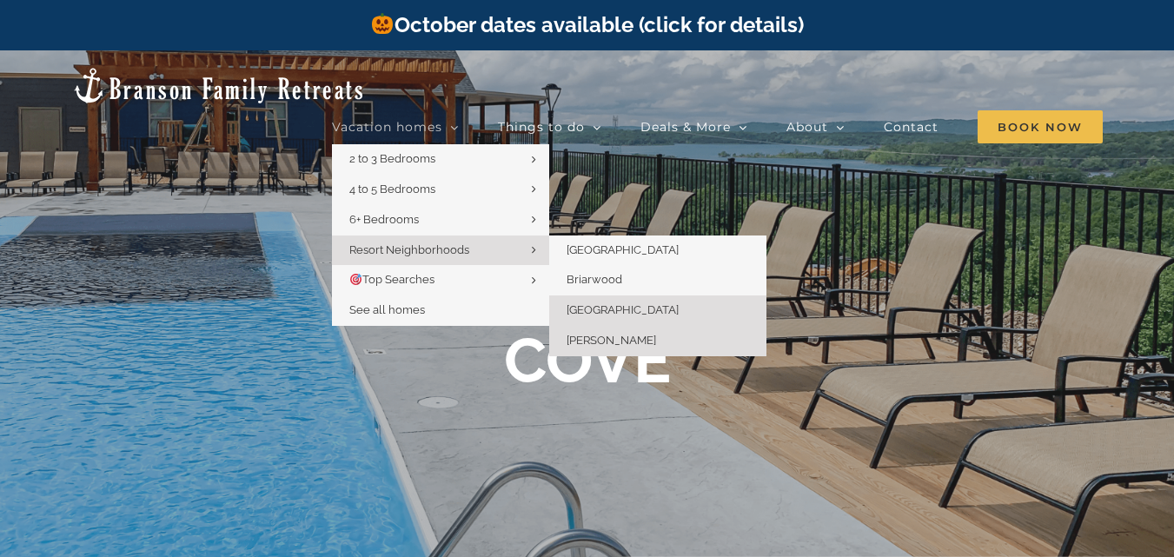
click at [632, 334] on span "[PERSON_NAME]" at bounding box center [612, 340] width 90 height 13
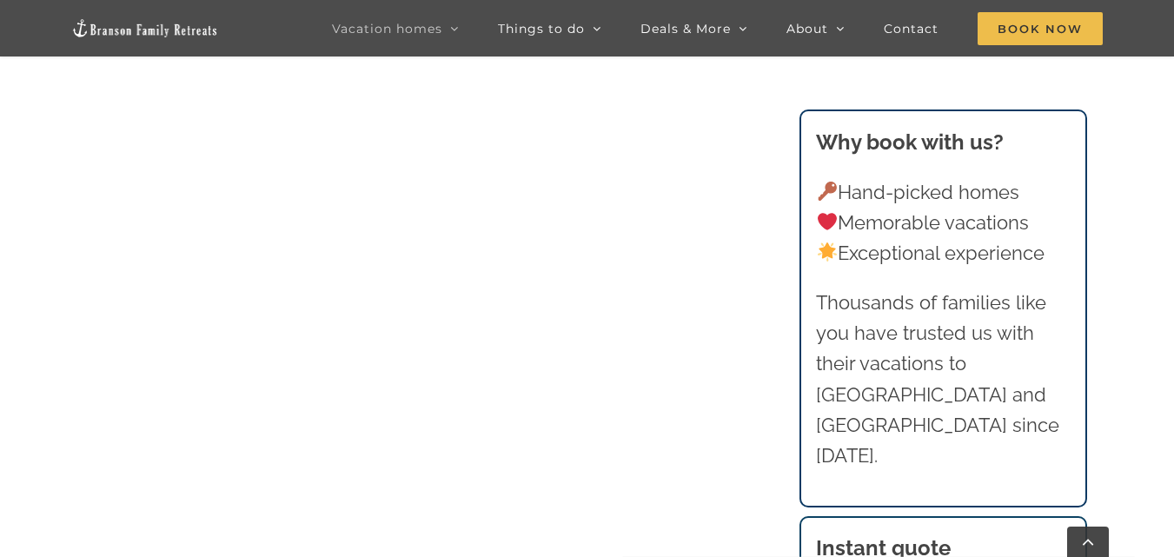
scroll to position [3312, 0]
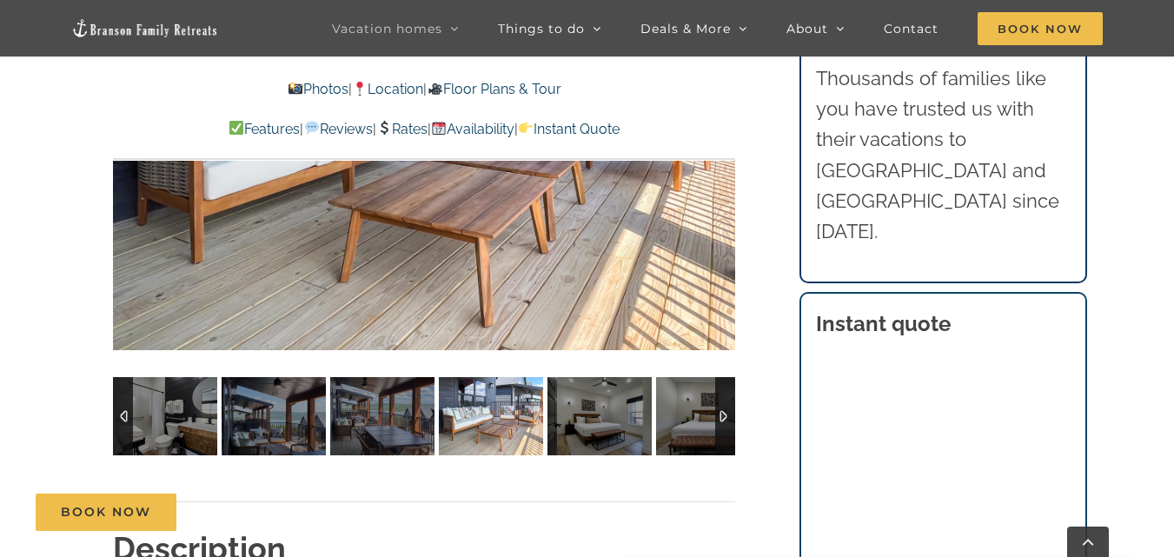
scroll to position [1079, 0]
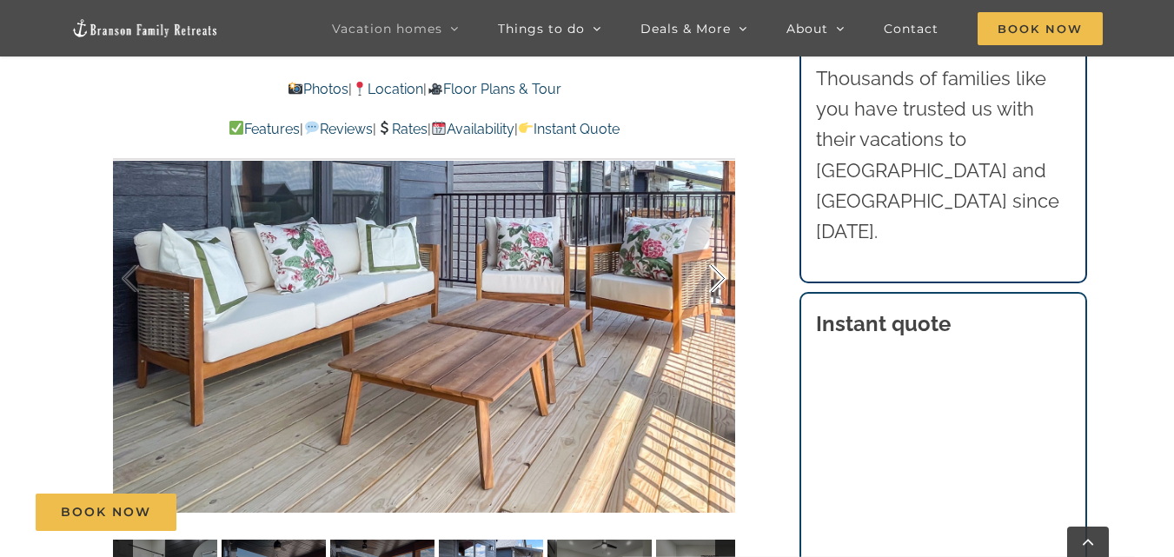
click at [719, 270] on div at bounding box center [700, 279] width 54 height 108
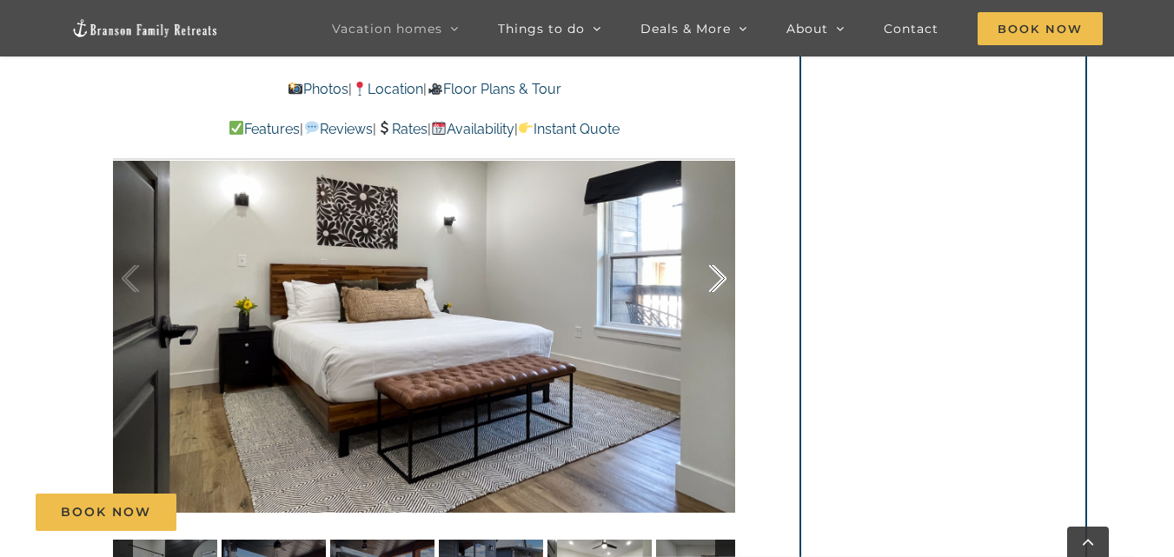
click at [723, 282] on div at bounding box center [700, 279] width 54 height 108
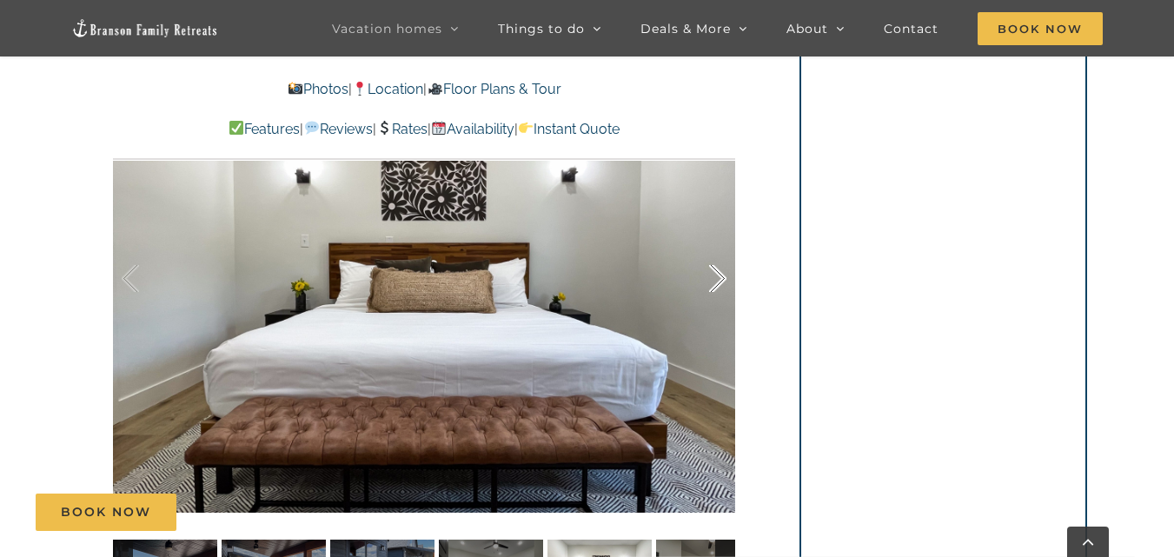
click at [723, 282] on div at bounding box center [700, 279] width 54 height 108
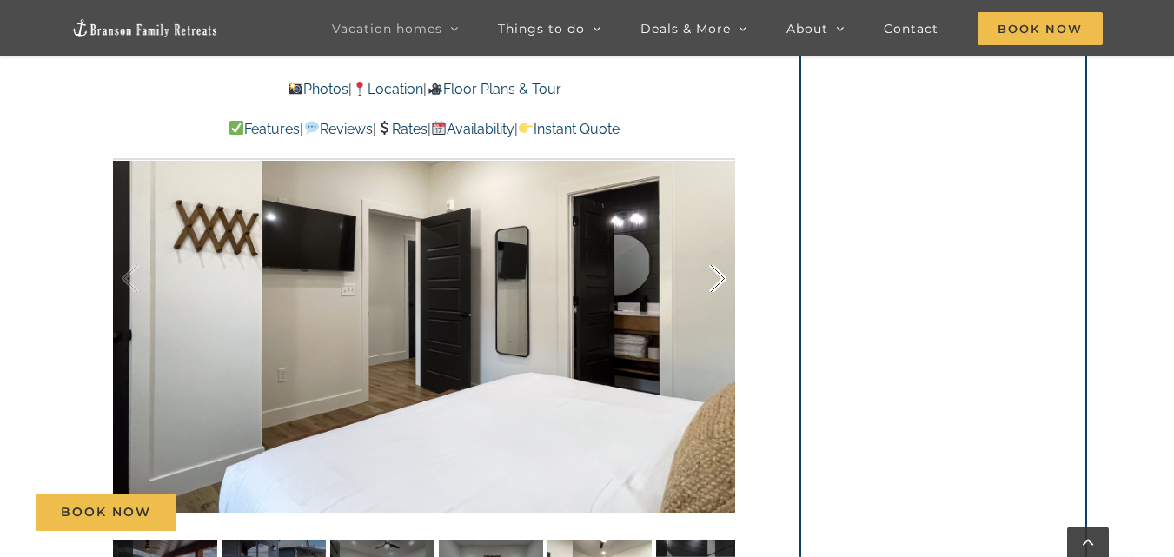
click at [723, 277] on div at bounding box center [700, 279] width 54 height 108
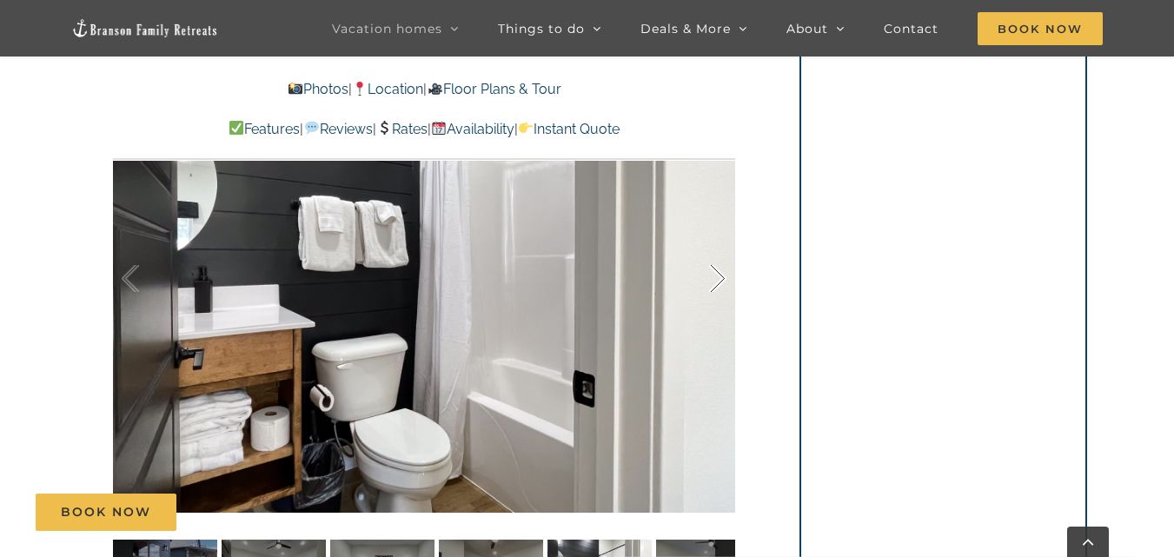
click at [723, 277] on div at bounding box center [700, 279] width 54 height 108
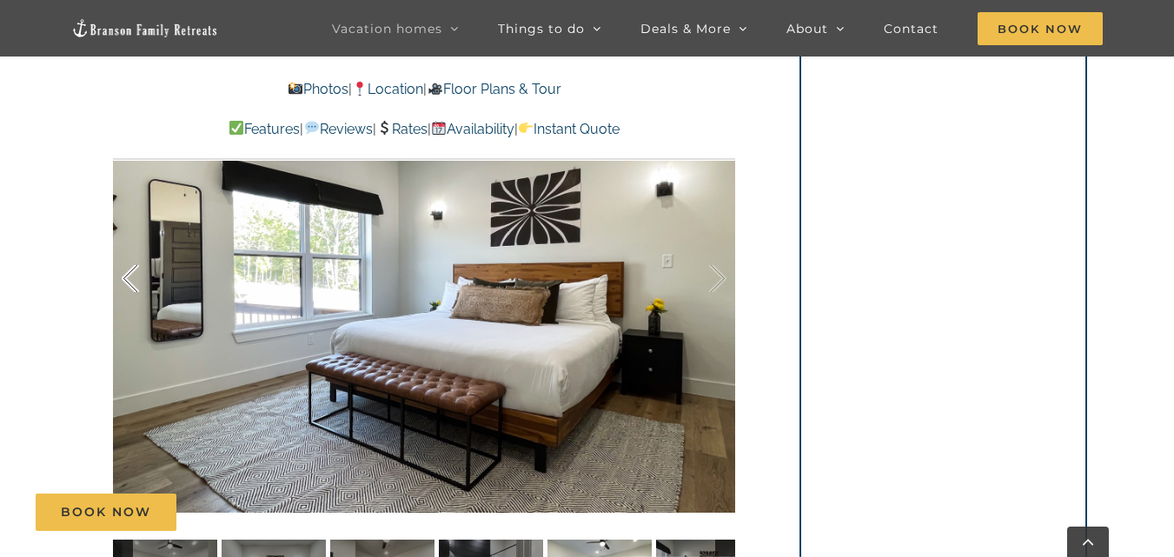
click at [137, 286] on div at bounding box center [149, 279] width 54 height 108
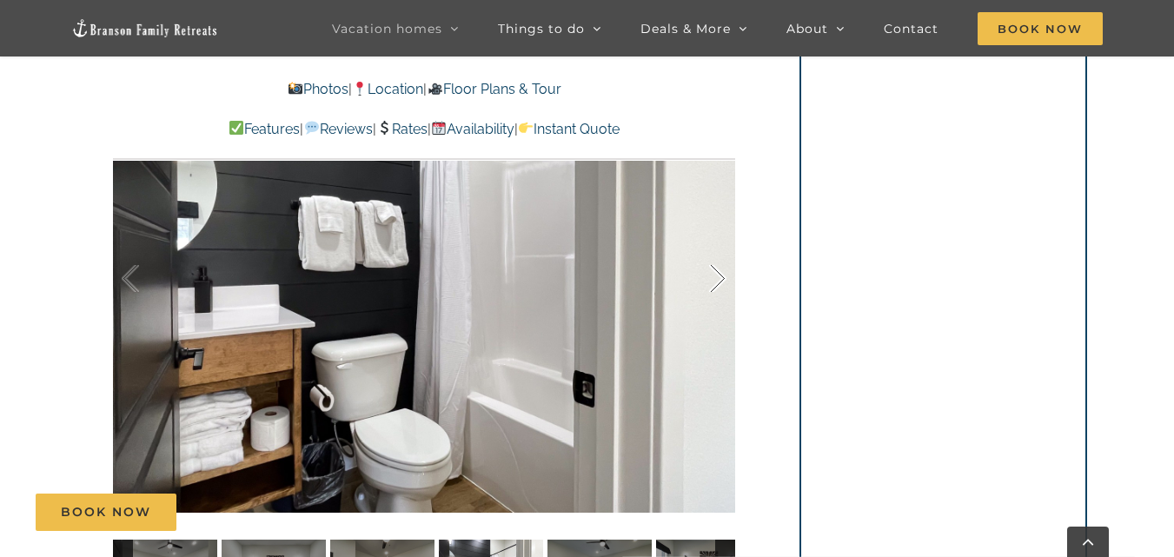
click at [718, 277] on div at bounding box center [700, 279] width 54 height 108
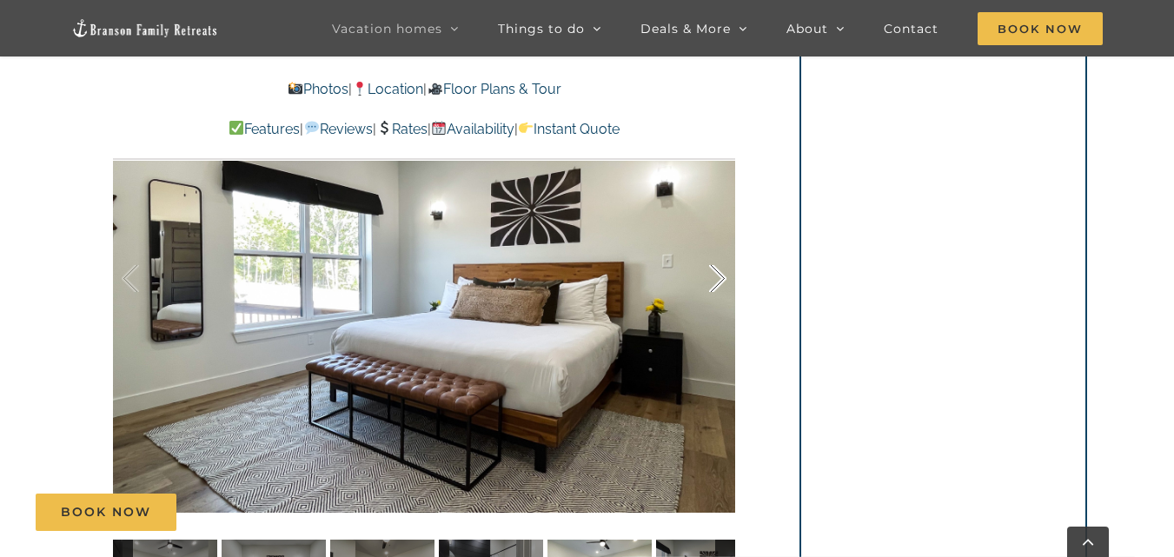
click at [718, 284] on div at bounding box center [700, 279] width 54 height 108
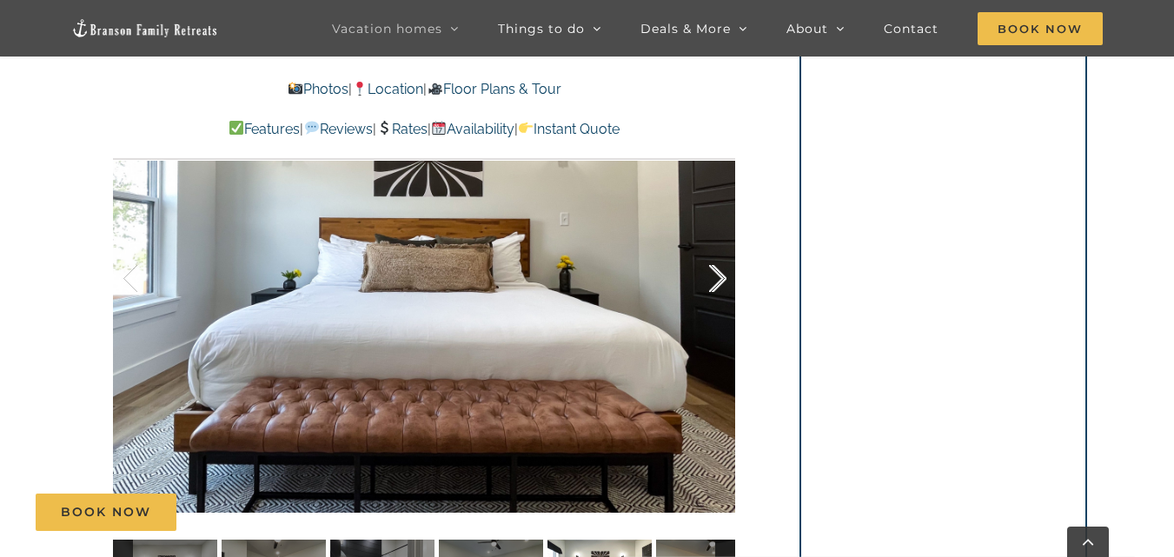
click at [719, 280] on div at bounding box center [700, 279] width 54 height 108
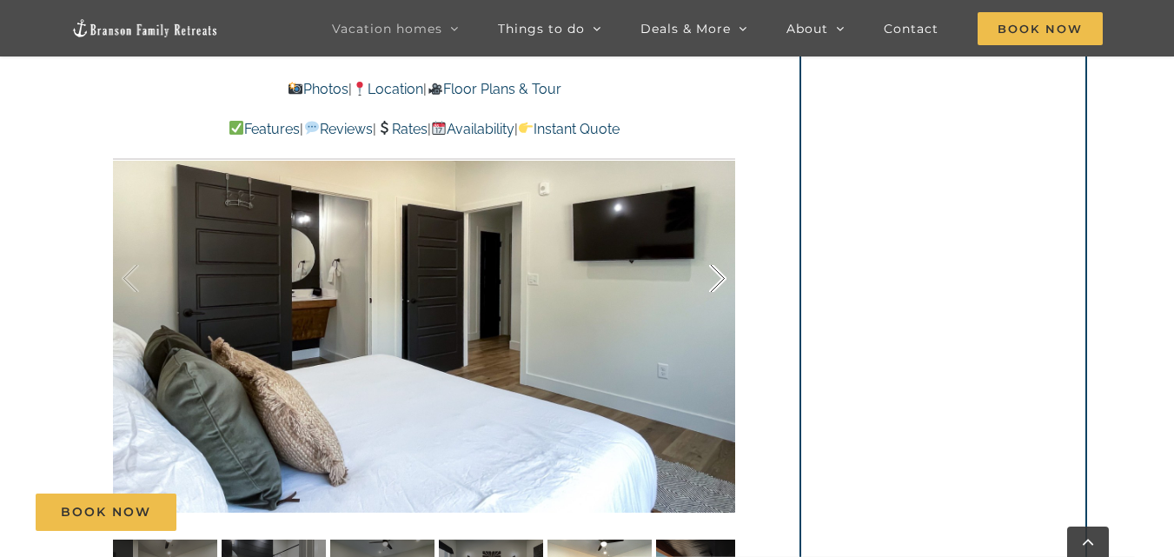
click at [721, 278] on div at bounding box center [700, 279] width 54 height 108
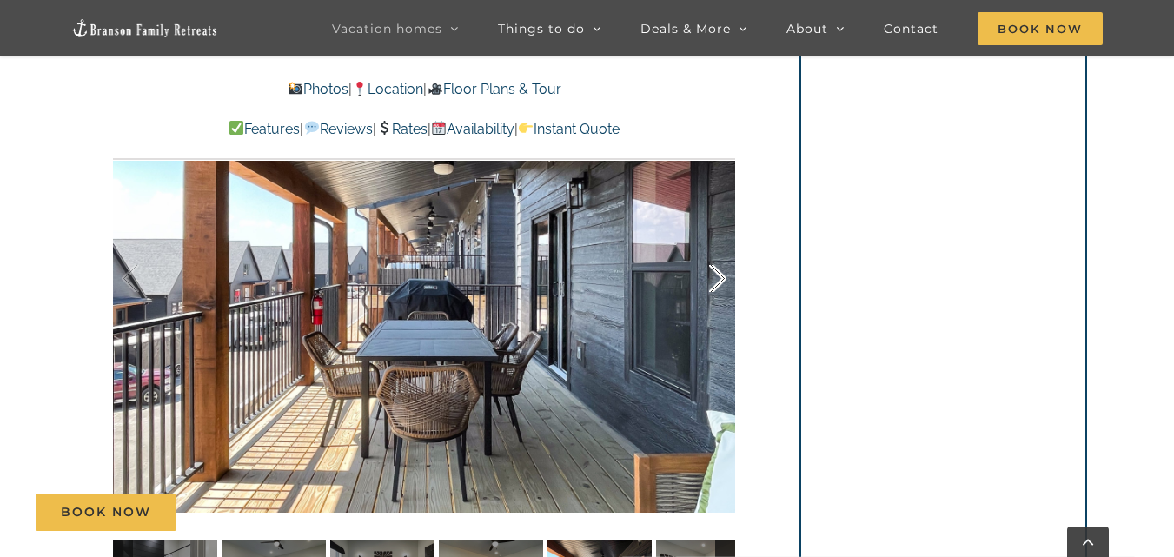
click at [721, 278] on div at bounding box center [700, 279] width 54 height 108
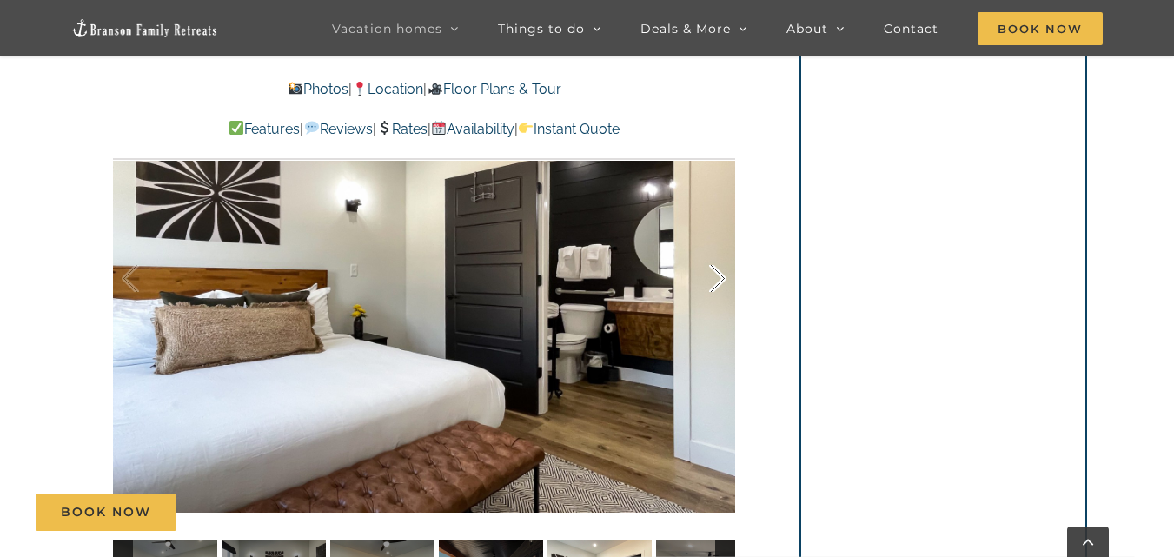
click at [722, 278] on div at bounding box center [700, 279] width 54 height 108
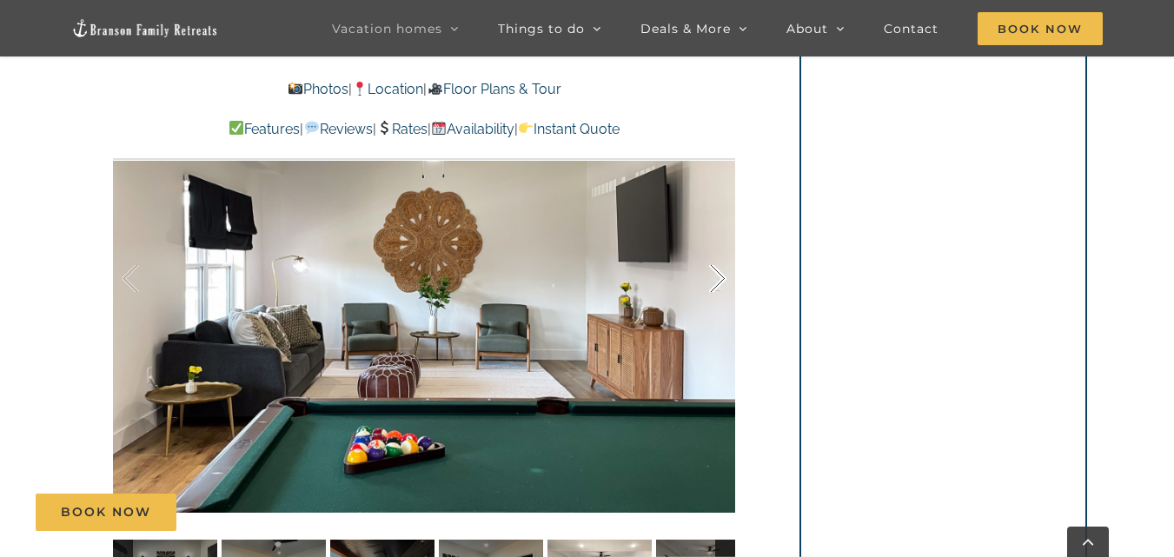
click at [722, 278] on div at bounding box center [700, 279] width 54 height 108
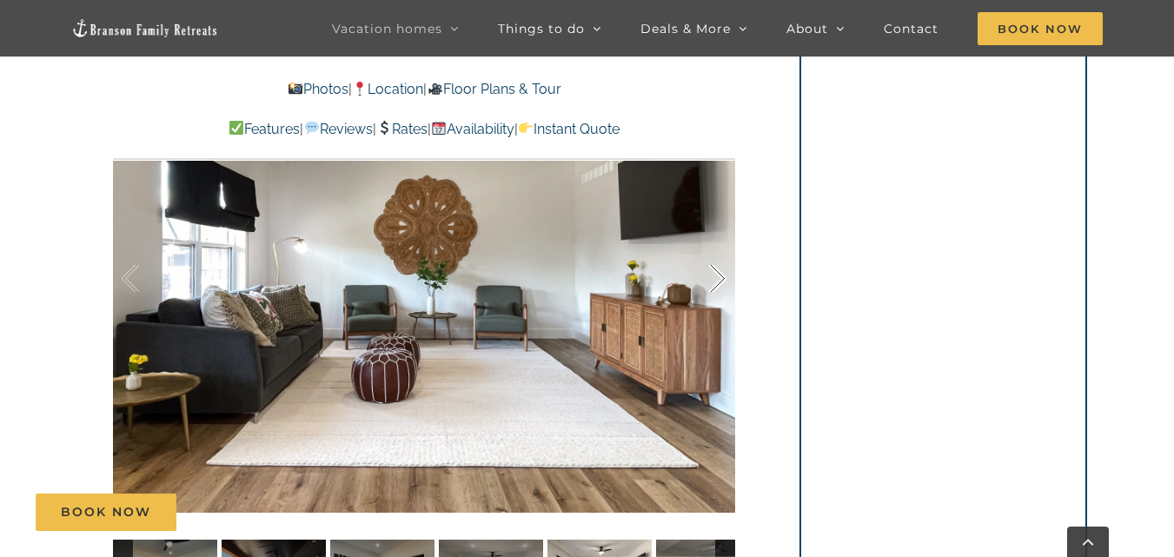
click at [722, 278] on div at bounding box center [700, 279] width 54 height 108
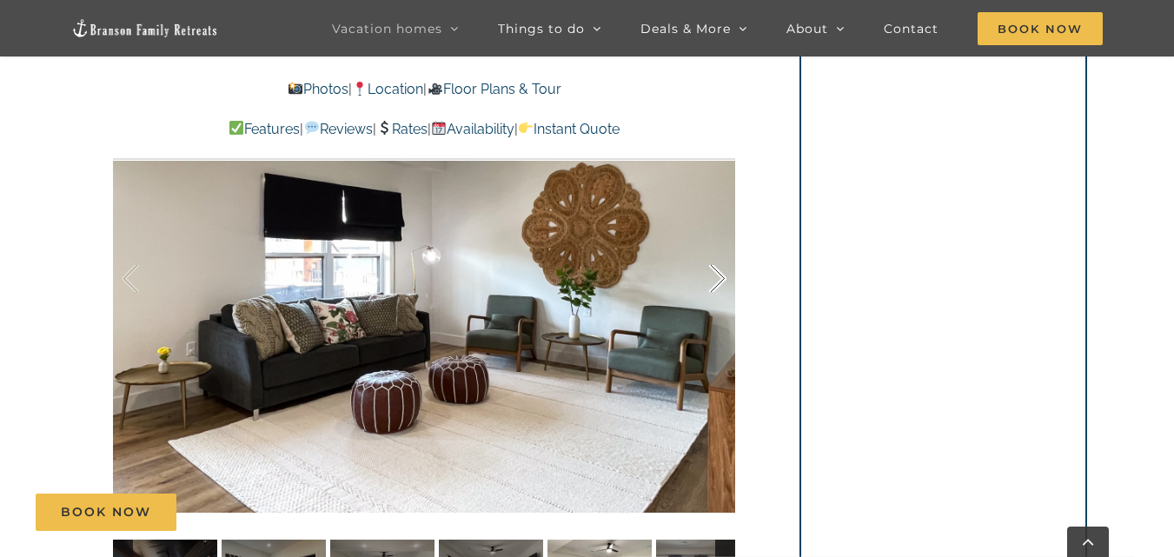
click at [722, 278] on div at bounding box center [700, 279] width 54 height 108
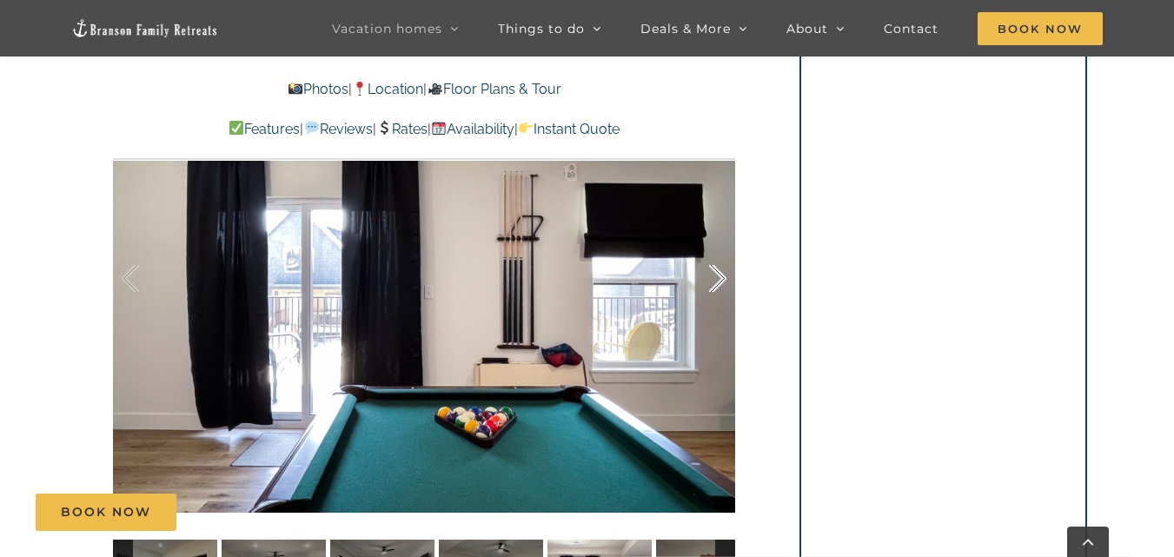
click at [722, 278] on div at bounding box center [700, 279] width 54 height 108
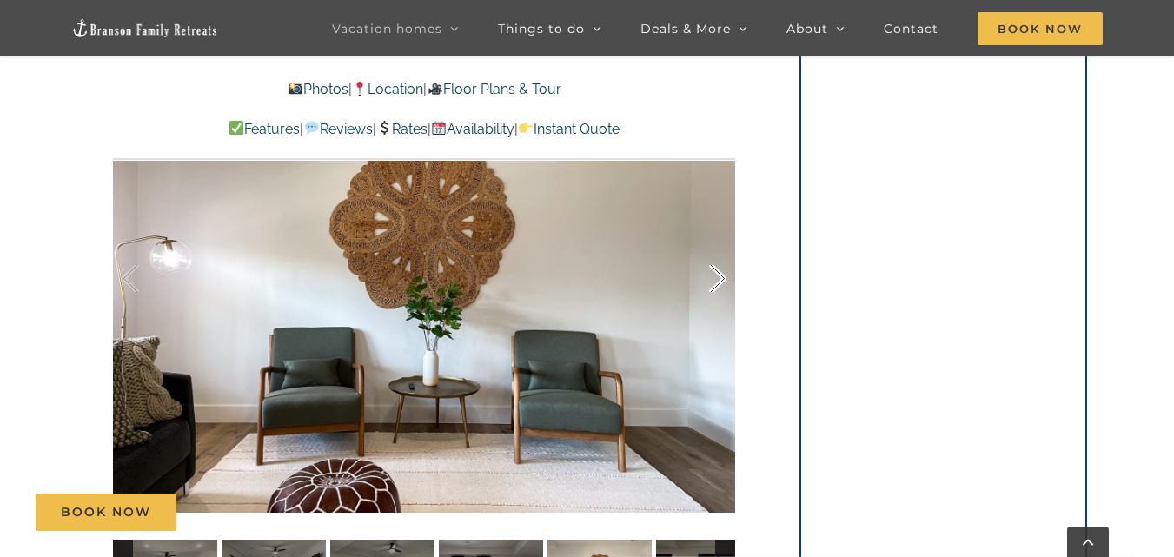
click at [722, 278] on div at bounding box center [700, 279] width 54 height 108
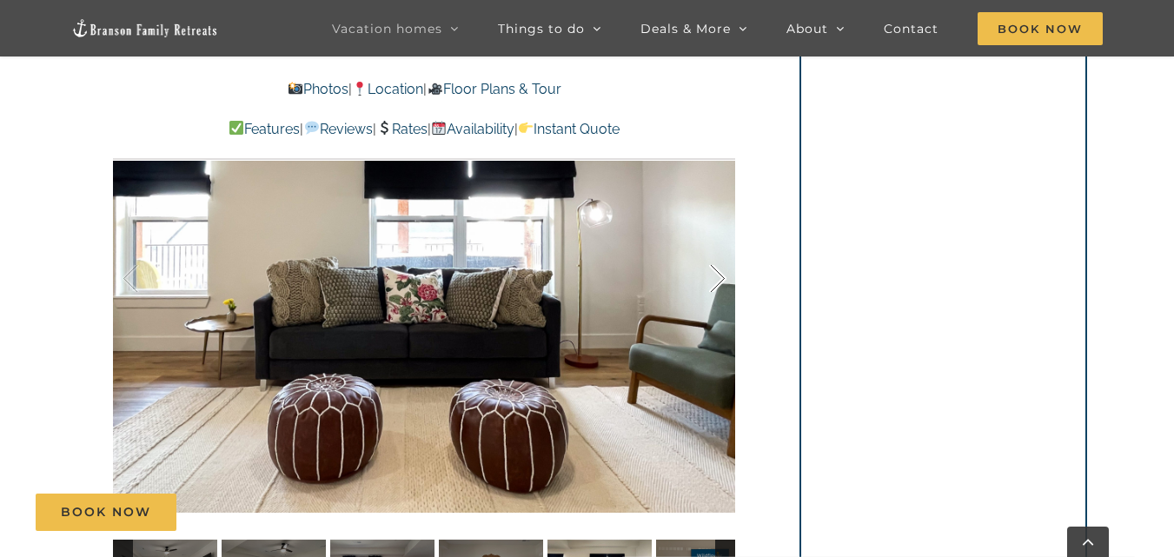
click at [722, 278] on div at bounding box center [700, 279] width 54 height 108
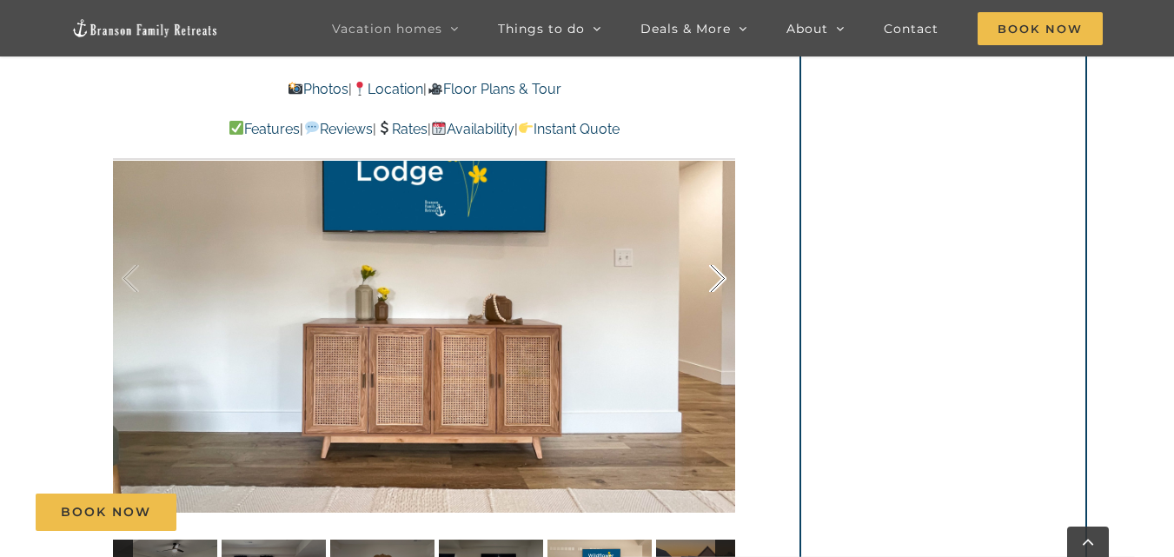
click at [722, 278] on div at bounding box center [700, 279] width 54 height 108
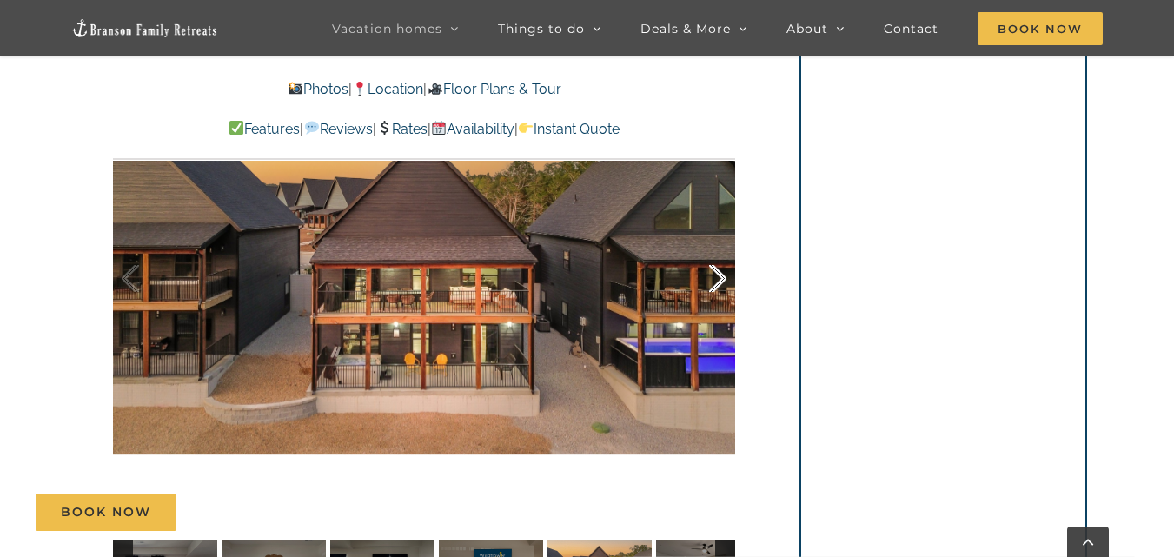
click at [722, 278] on div at bounding box center [700, 279] width 54 height 108
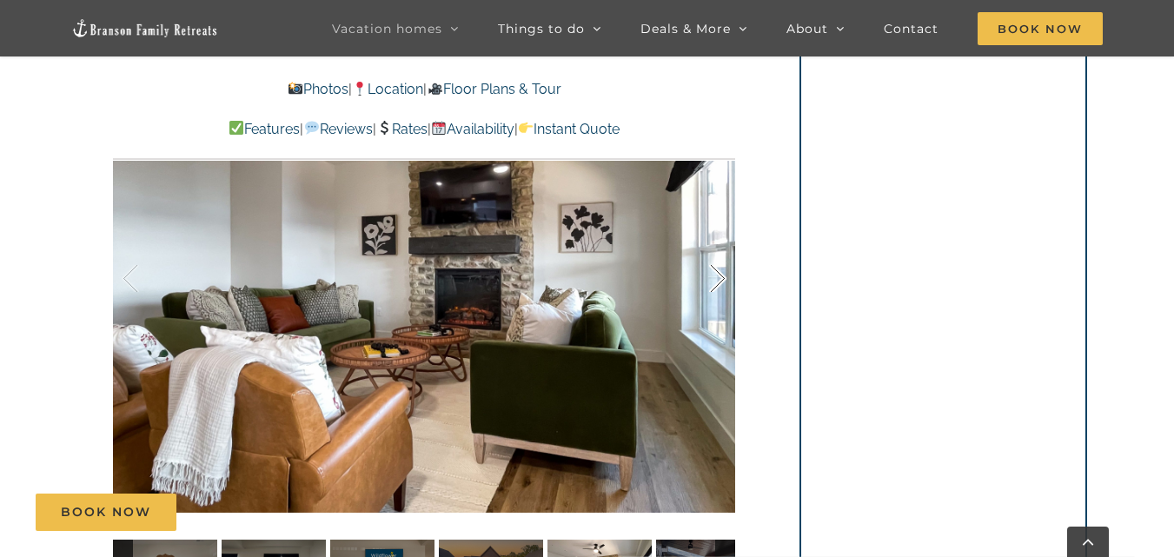
click at [722, 278] on div at bounding box center [700, 279] width 54 height 108
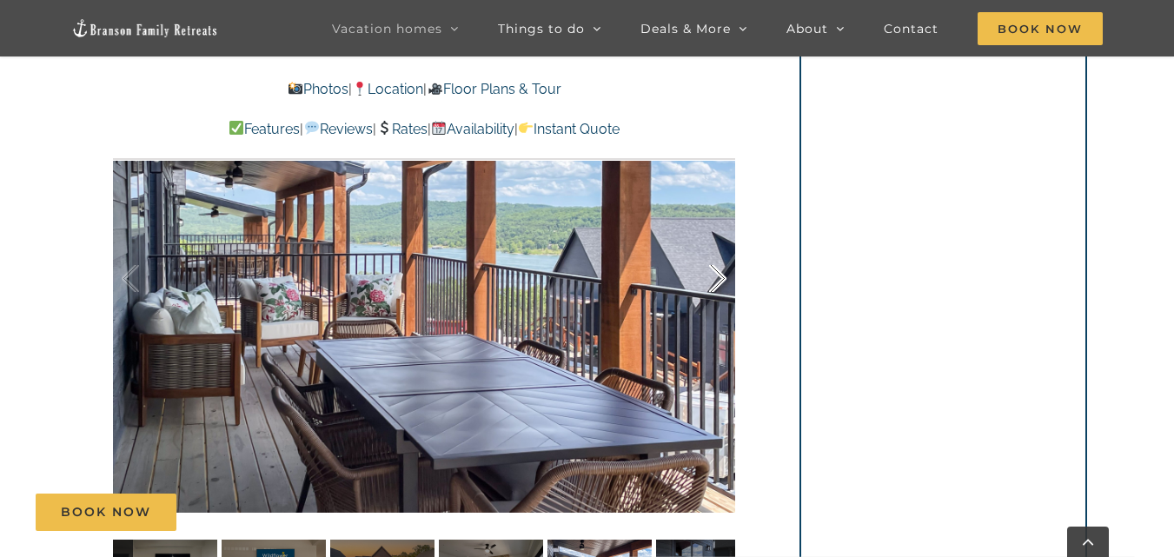
click at [722, 278] on div at bounding box center [700, 279] width 54 height 108
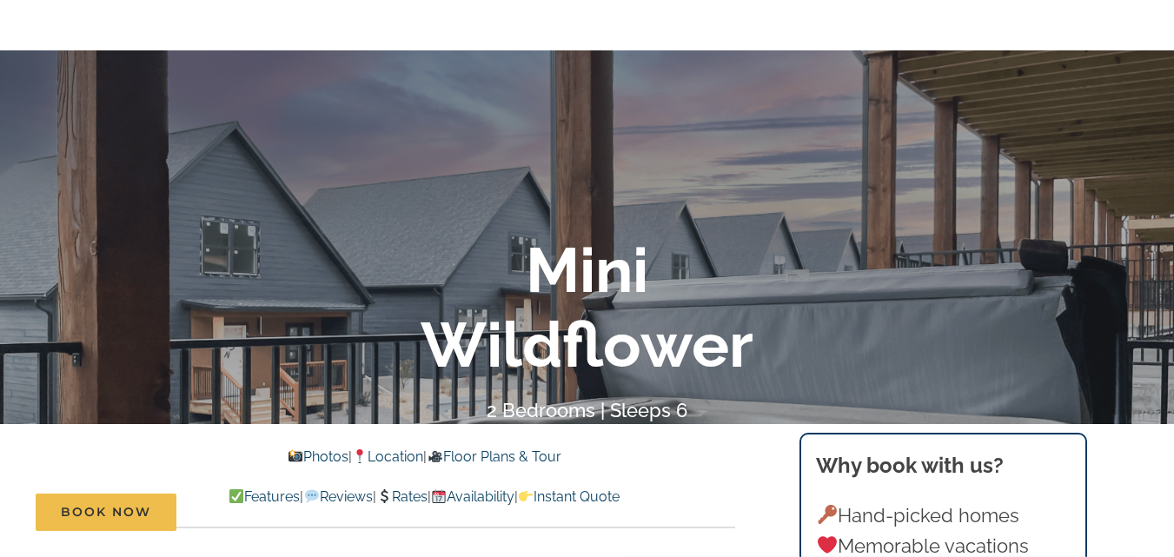
scroll to position [0, 0]
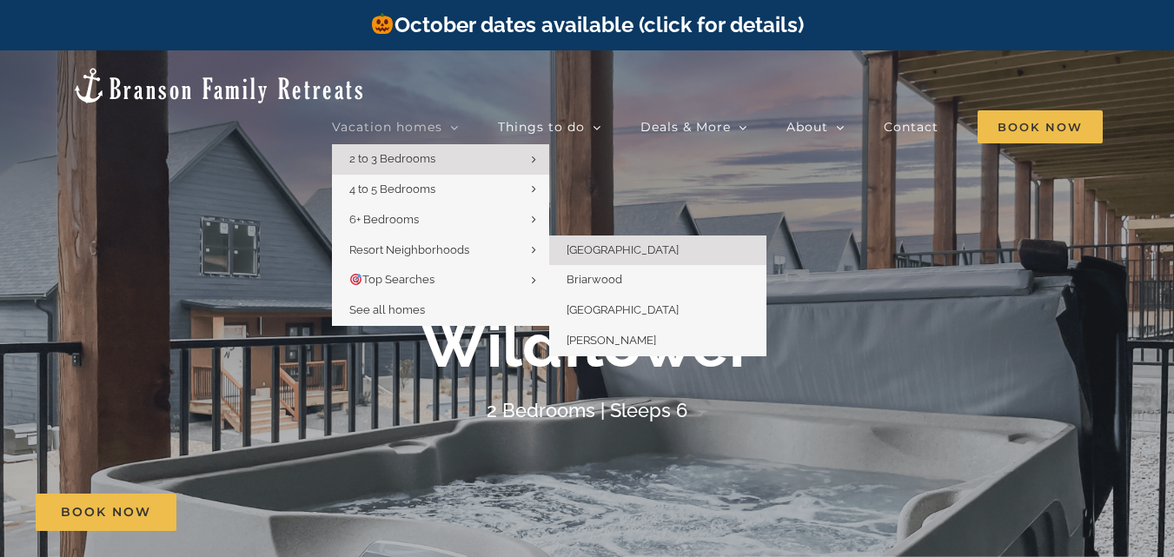
click at [615, 243] on span "[GEOGRAPHIC_DATA]" at bounding box center [623, 249] width 112 height 13
